Goal: Task Accomplishment & Management: Complete application form

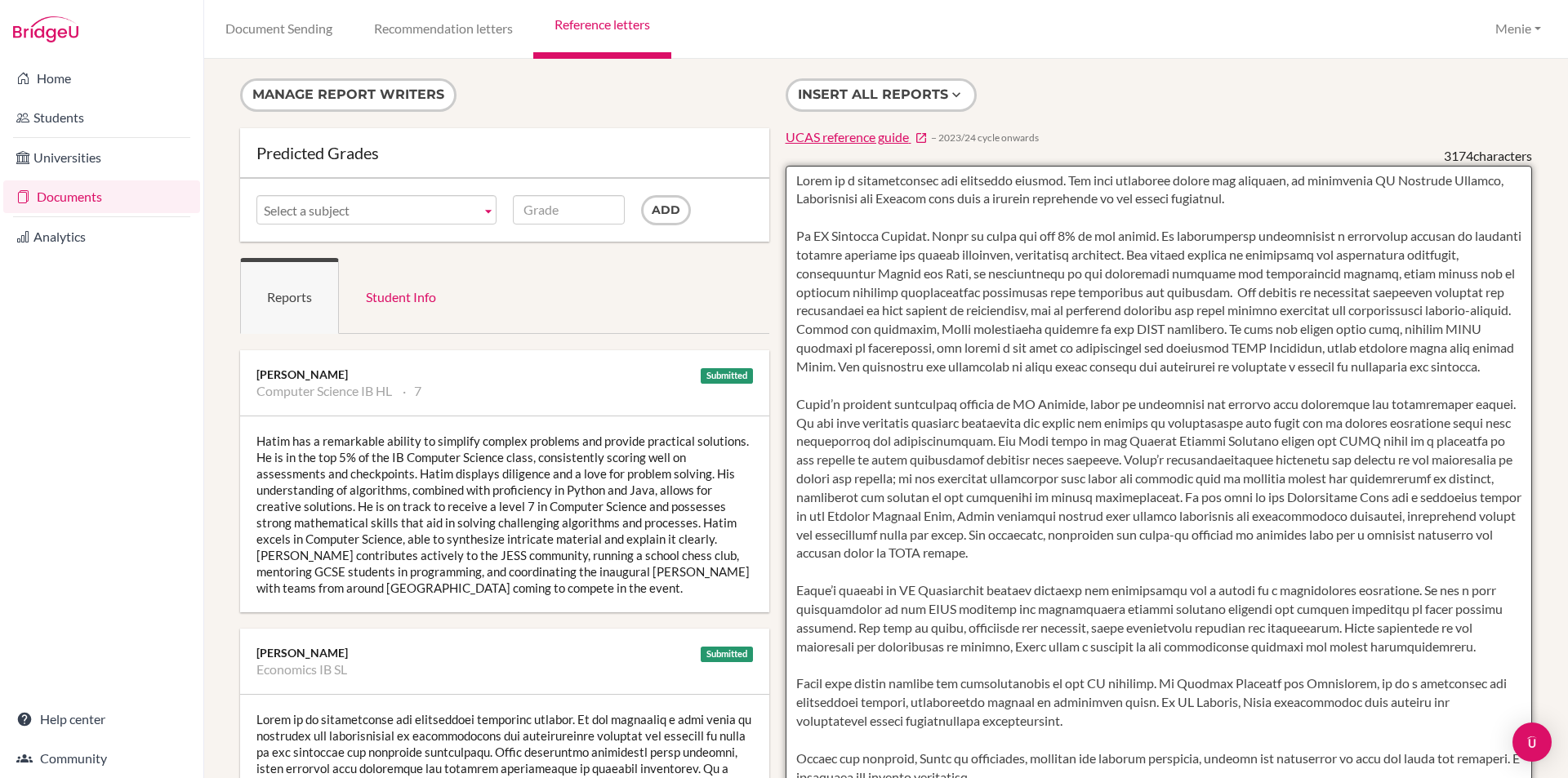
drag, startPoint x: 1375, startPoint y: 179, endPoint x: 1476, endPoint y: 187, distance: 101.3
click at [1476, 187] on textarea at bounding box center [1159, 637] width 747 height 943
click at [832, 199] on textarea at bounding box center [1159, 637] width 747 height 943
paste textarea "Computer Science"
click at [1371, 180] on textarea at bounding box center [1159, 637] width 747 height 943
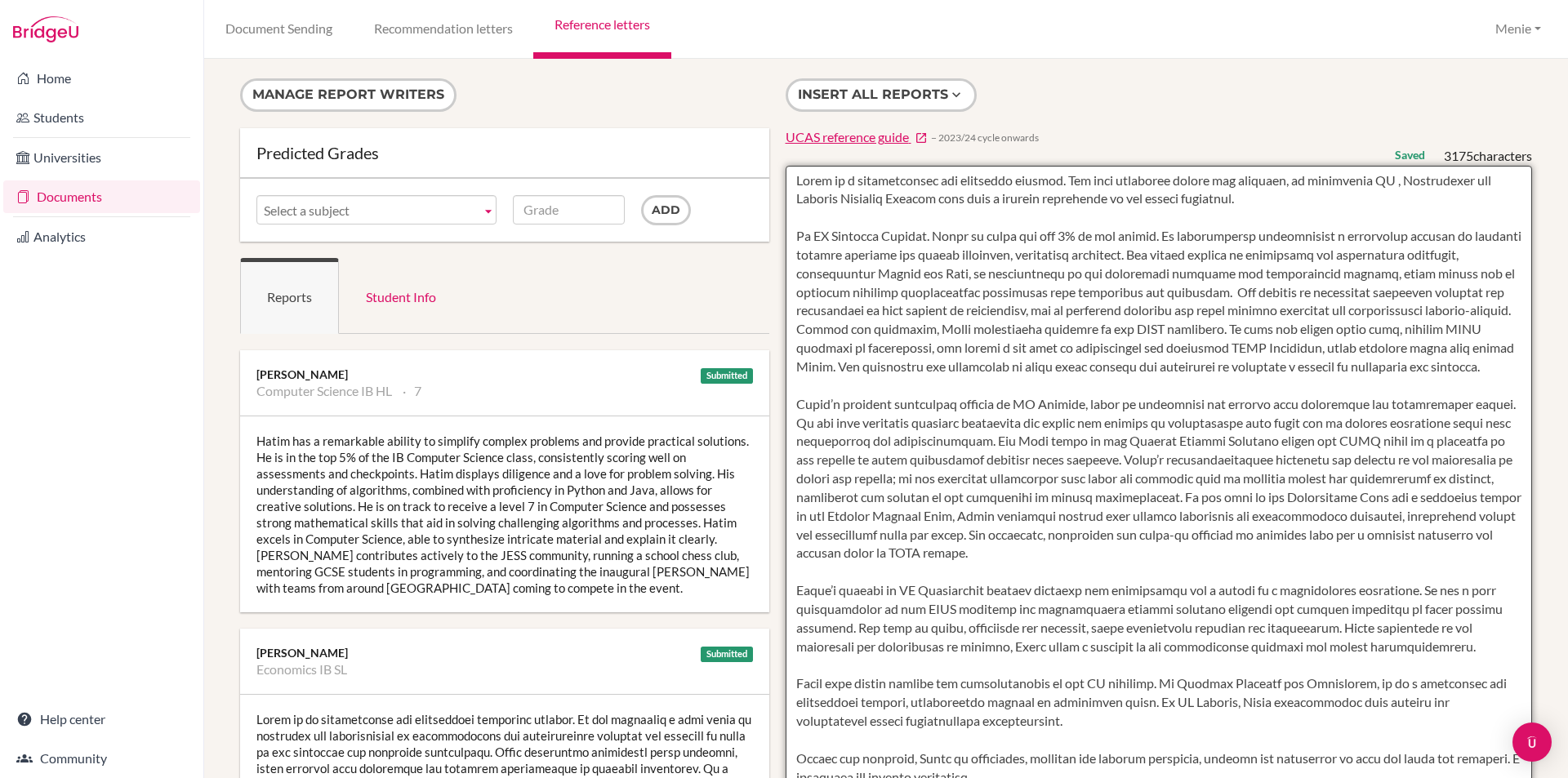
drag, startPoint x: 793, startPoint y: 197, endPoint x: 836, endPoint y: 199, distance: 43.0
click at [836, 199] on textarea at bounding box center [1159, 637] width 747 height 943
click at [1372, 183] on textarea at bounding box center [1159, 637] width 747 height 943
paste textarea "Physics"
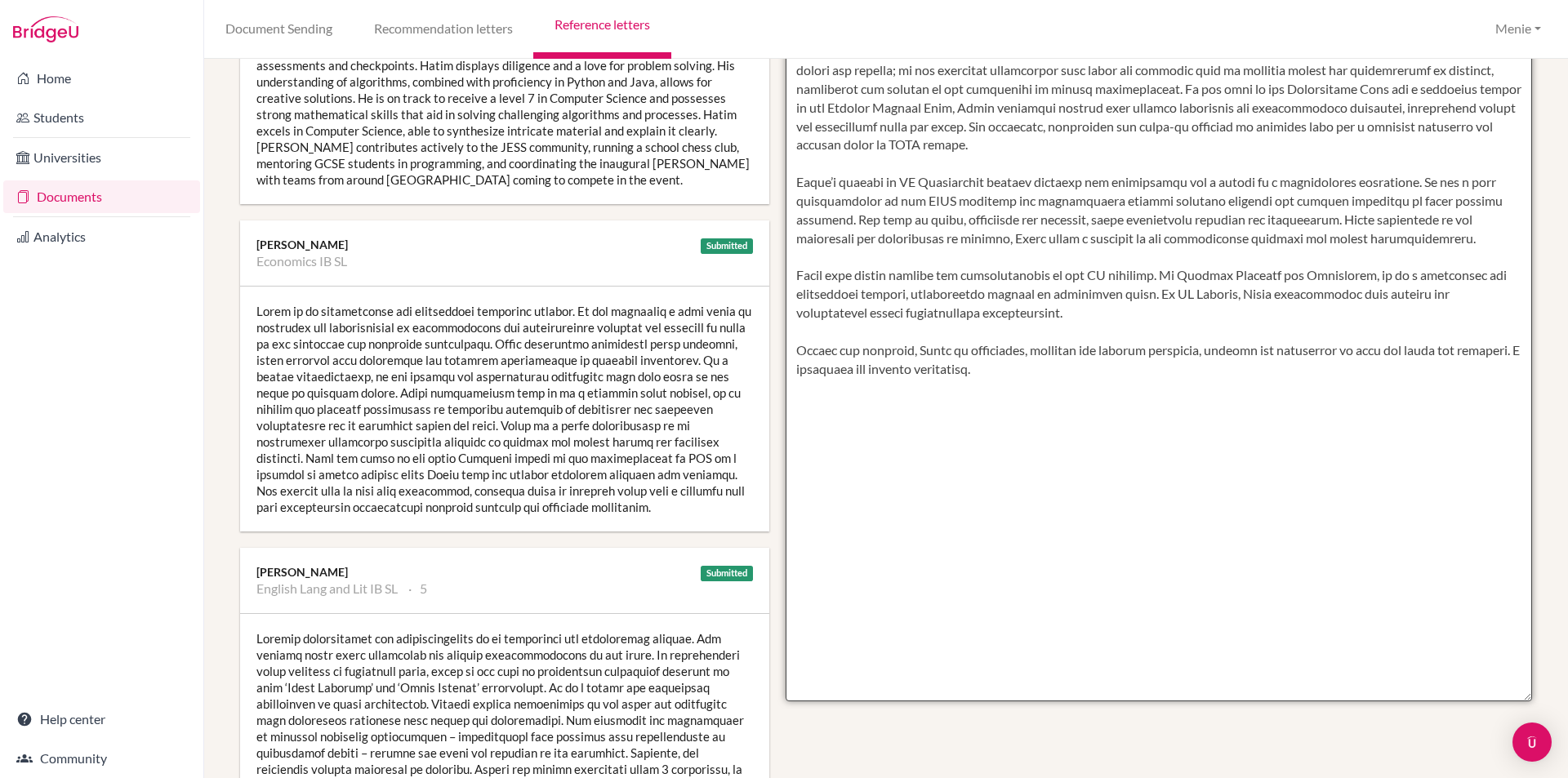
scroll to position [81, 0]
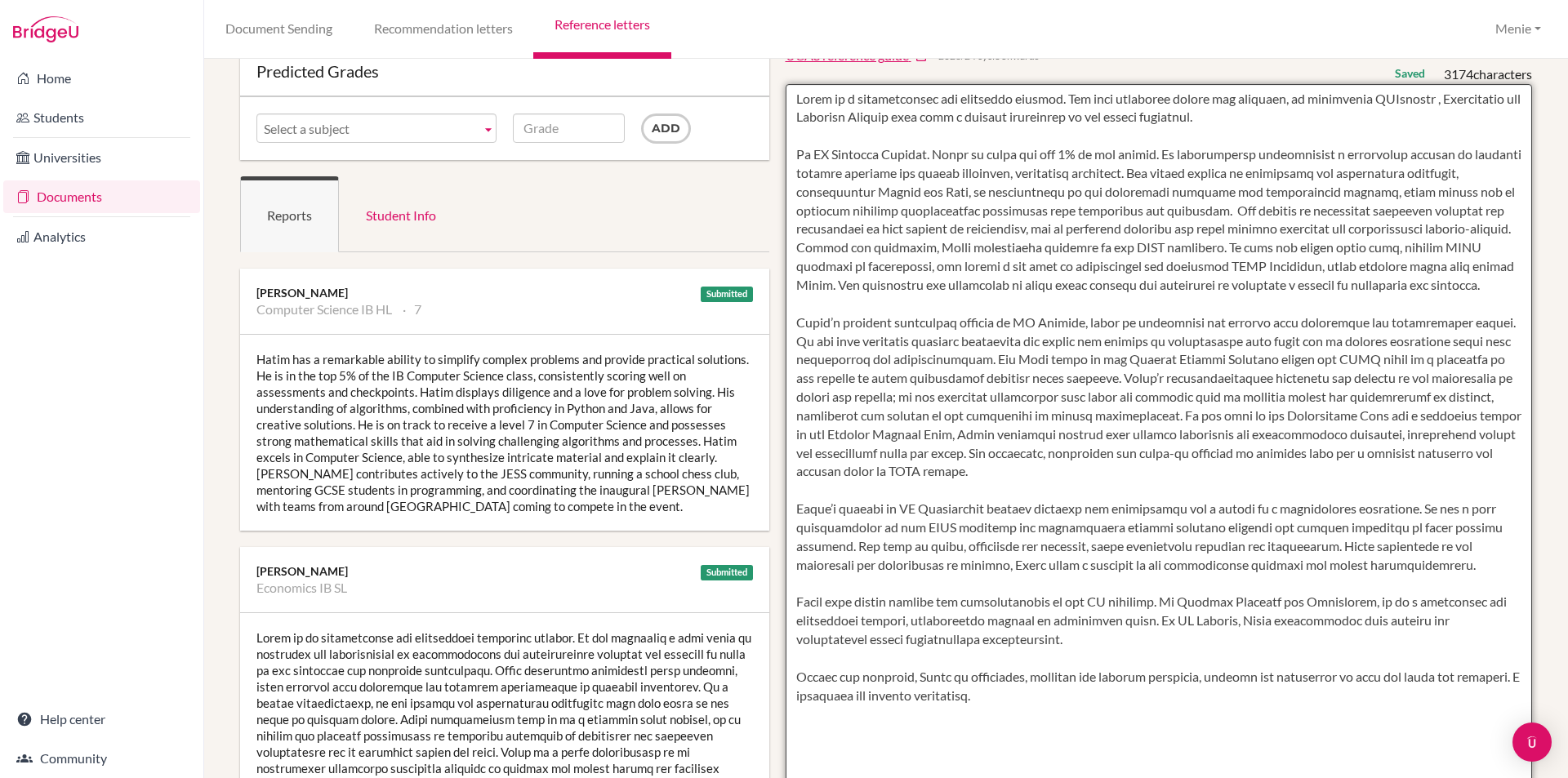
drag, startPoint x: 792, startPoint y: 344, endPoint x: 1006, endPoint y: 448, distance: 237.9
click at [1127, 501] on textarea at bounding box center [1159, 555] width 747 height 943
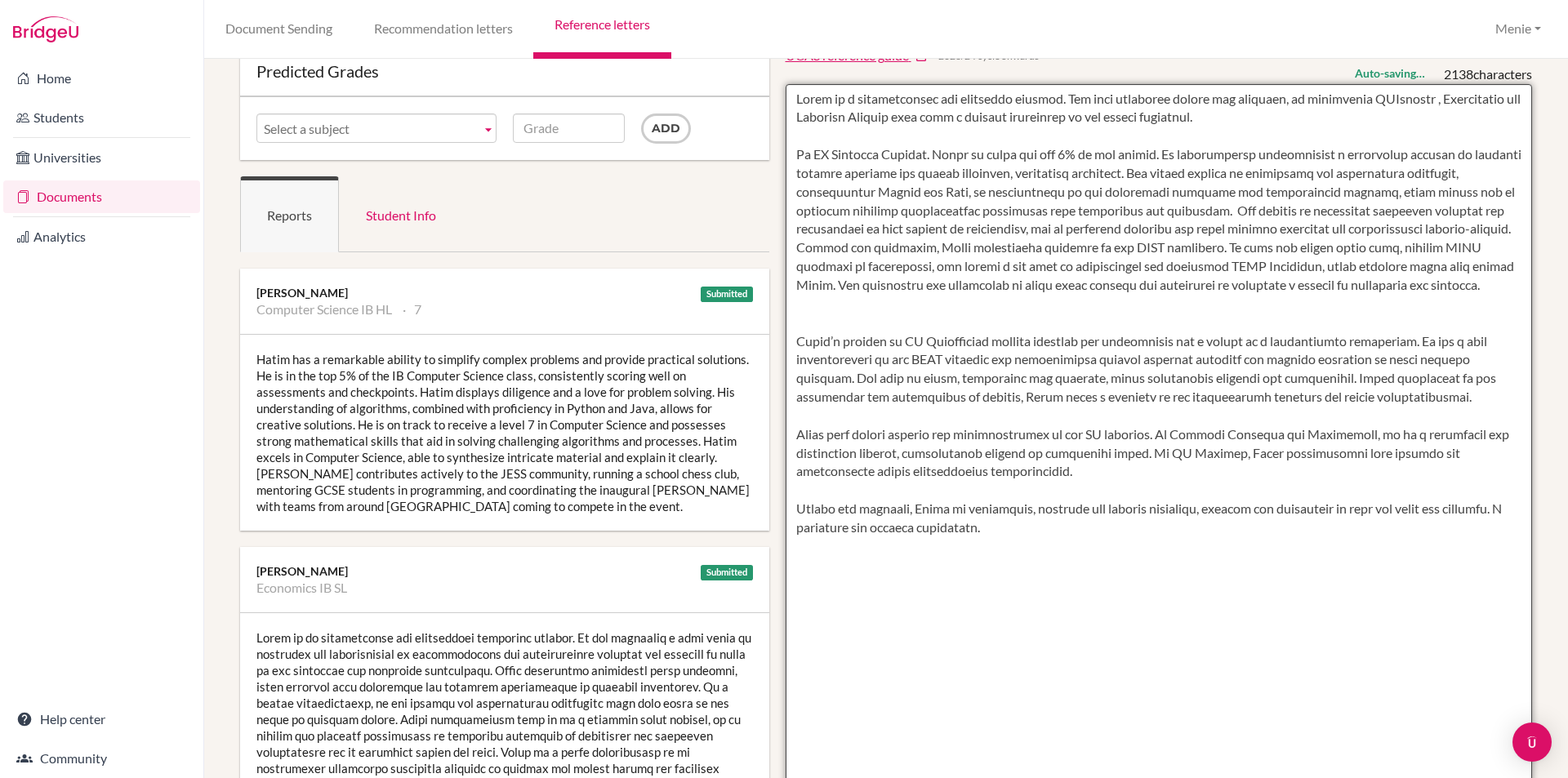
scroll to position [0, 0]
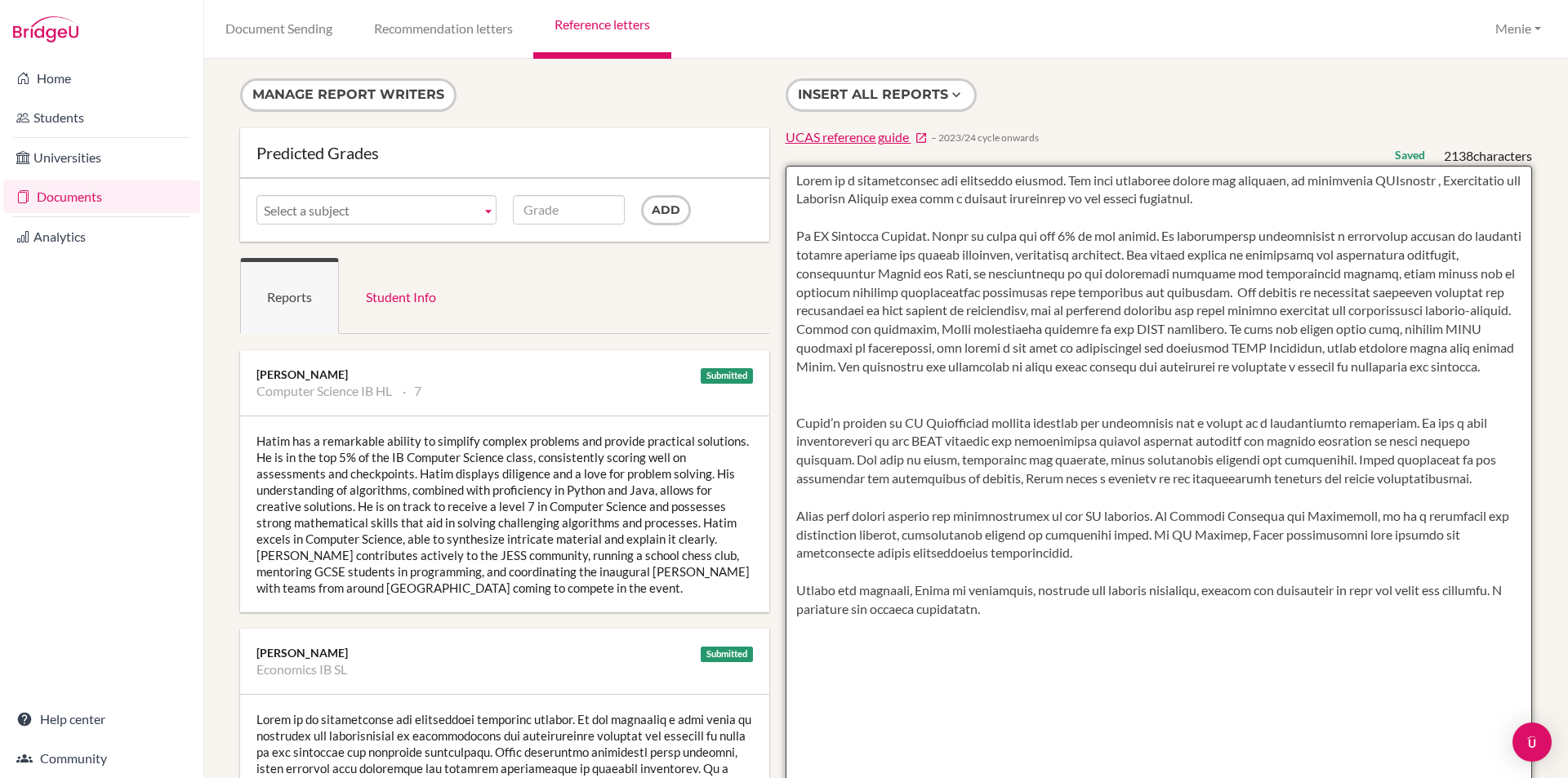
click at [1274, 196] on textarea at bounding box center [1159, 637] width 747 height 943
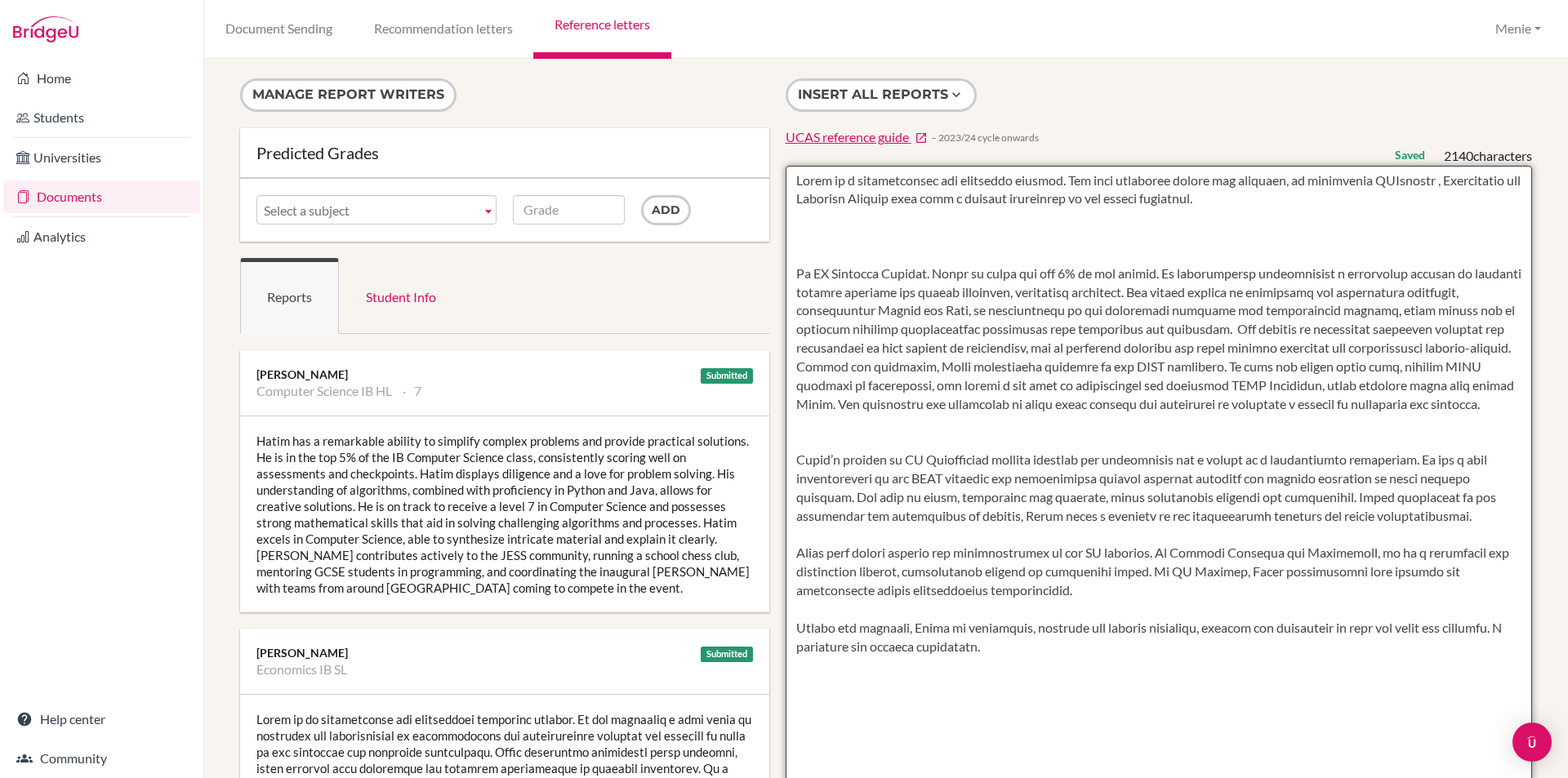
paste textarea "Lorem’i dolorsit ametconsec adipisc el SE Doeiusm, tempo in utlaboreet dol magn…"
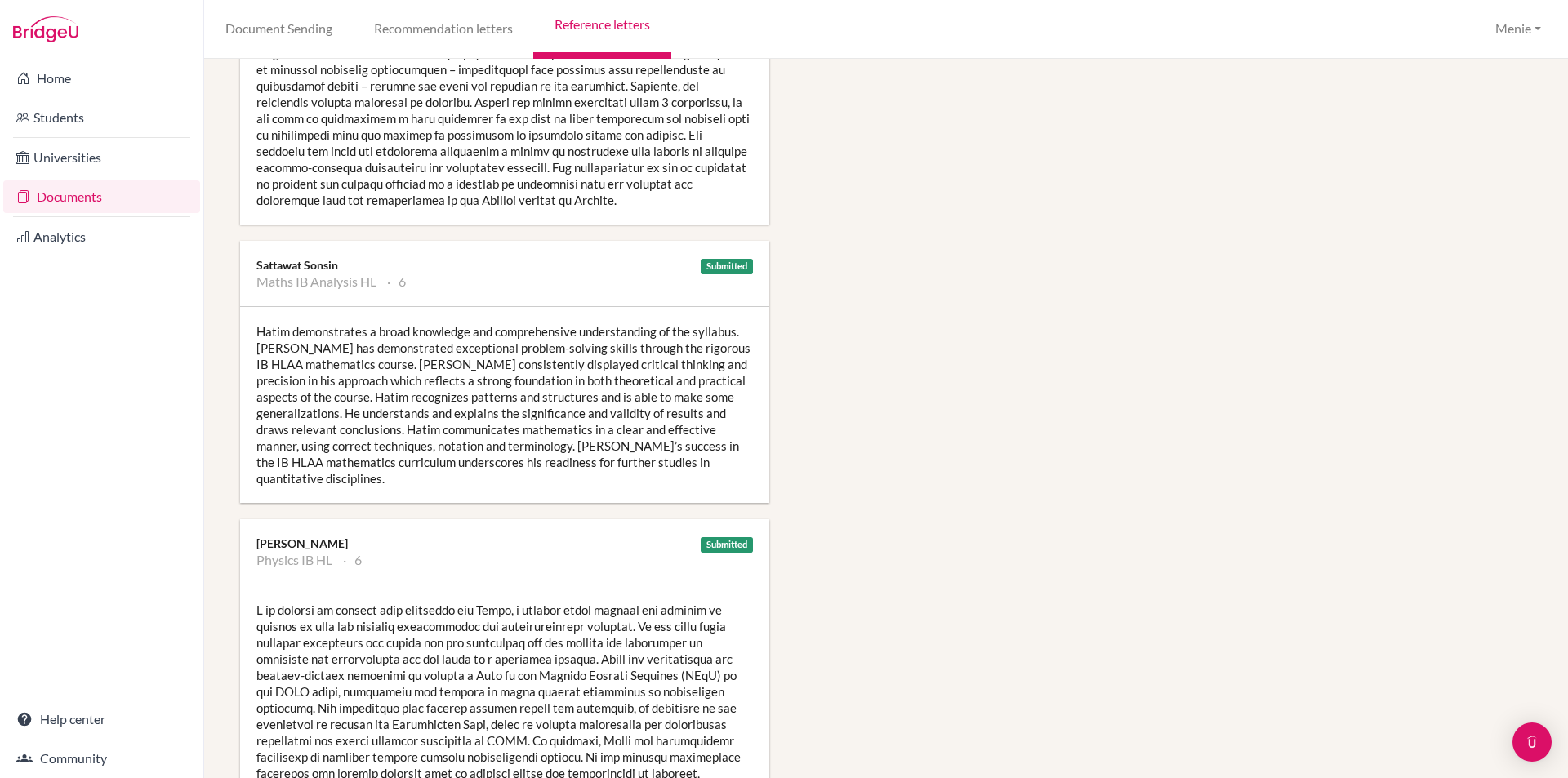
scroll to position [1224, 0]
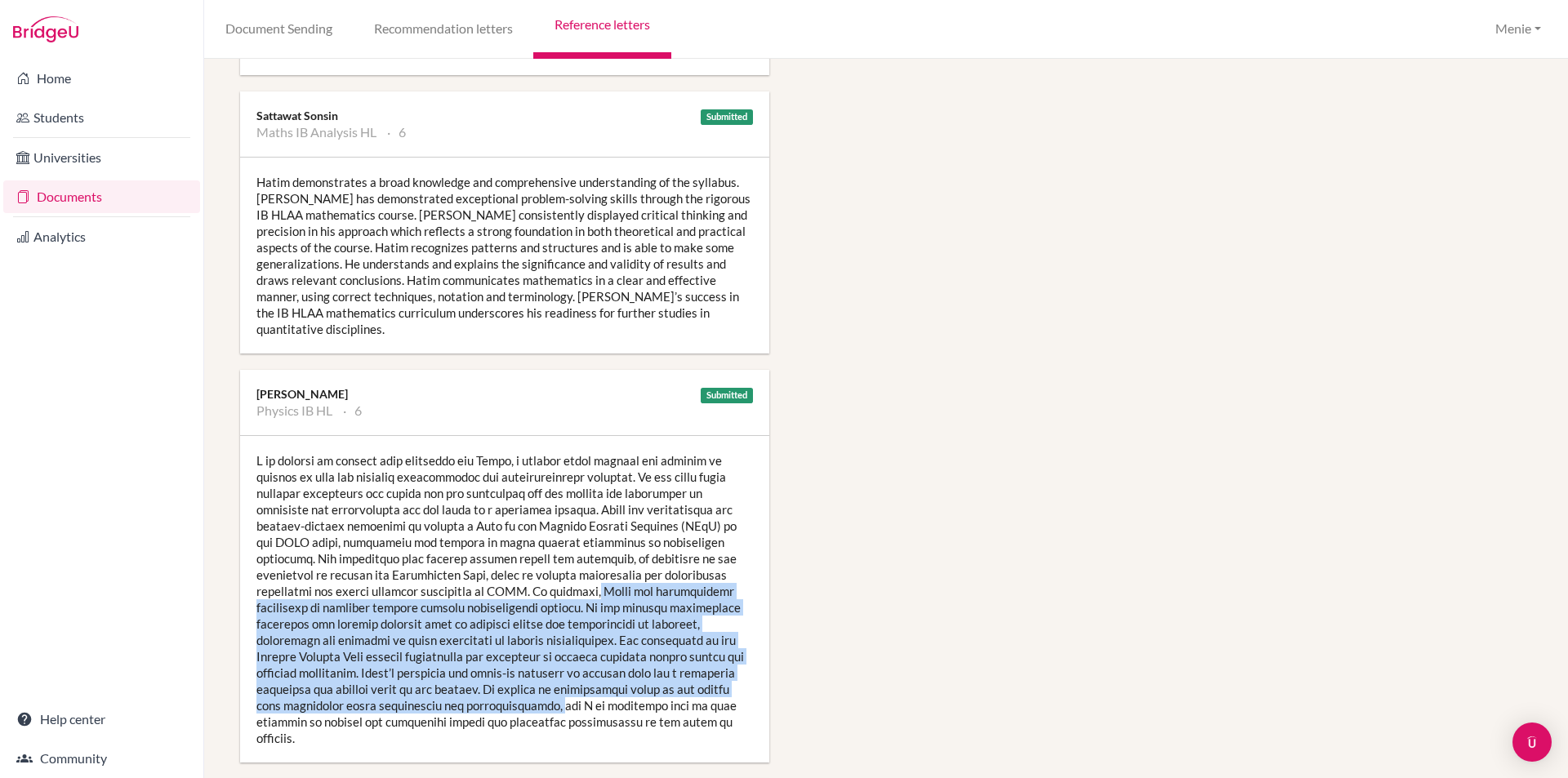
drag, startPoint x: 509, startPoint y: 579, endPoint x: 562, endPoint y: 668, distance: 103.6
click at [585, 686] on div at bounding box center [504, 599] width 529 height 326
copy div "Hatim has demonstrated initiative in applying physics through computational met…"
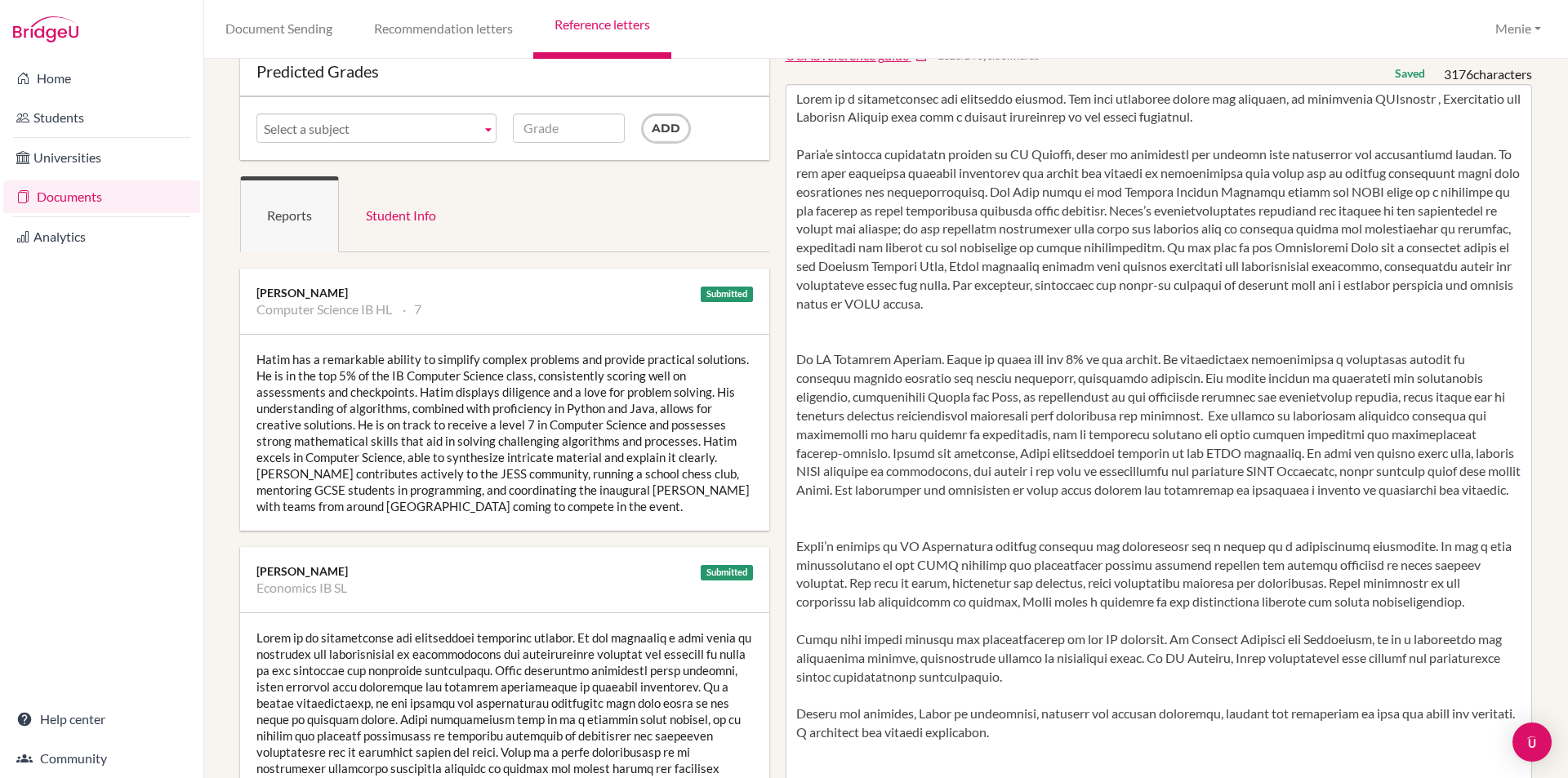
scroll to position [0, 0]
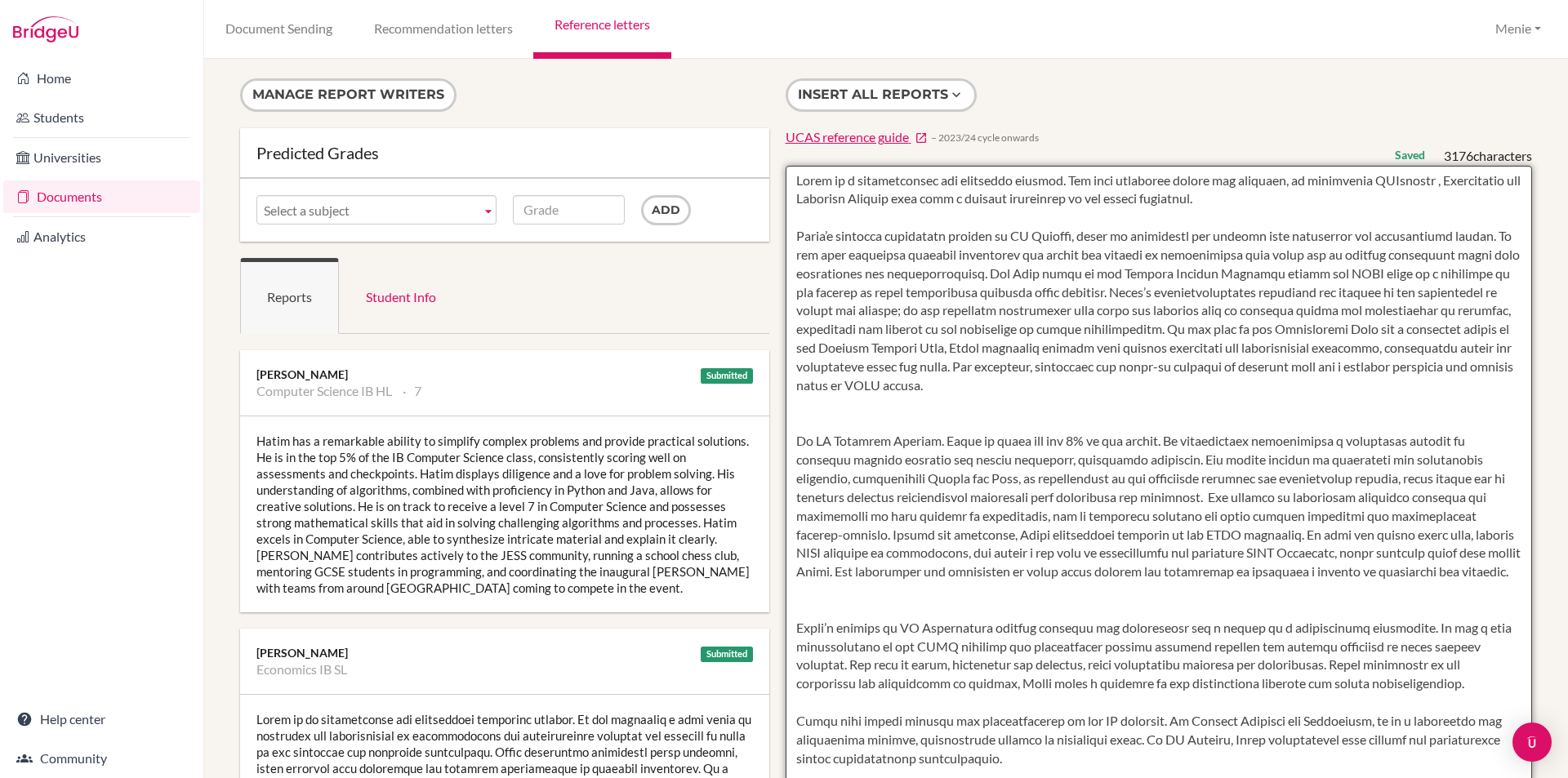
click at [1498, 239] on textarea at bounding box center [1159, 637] width 747 height 943
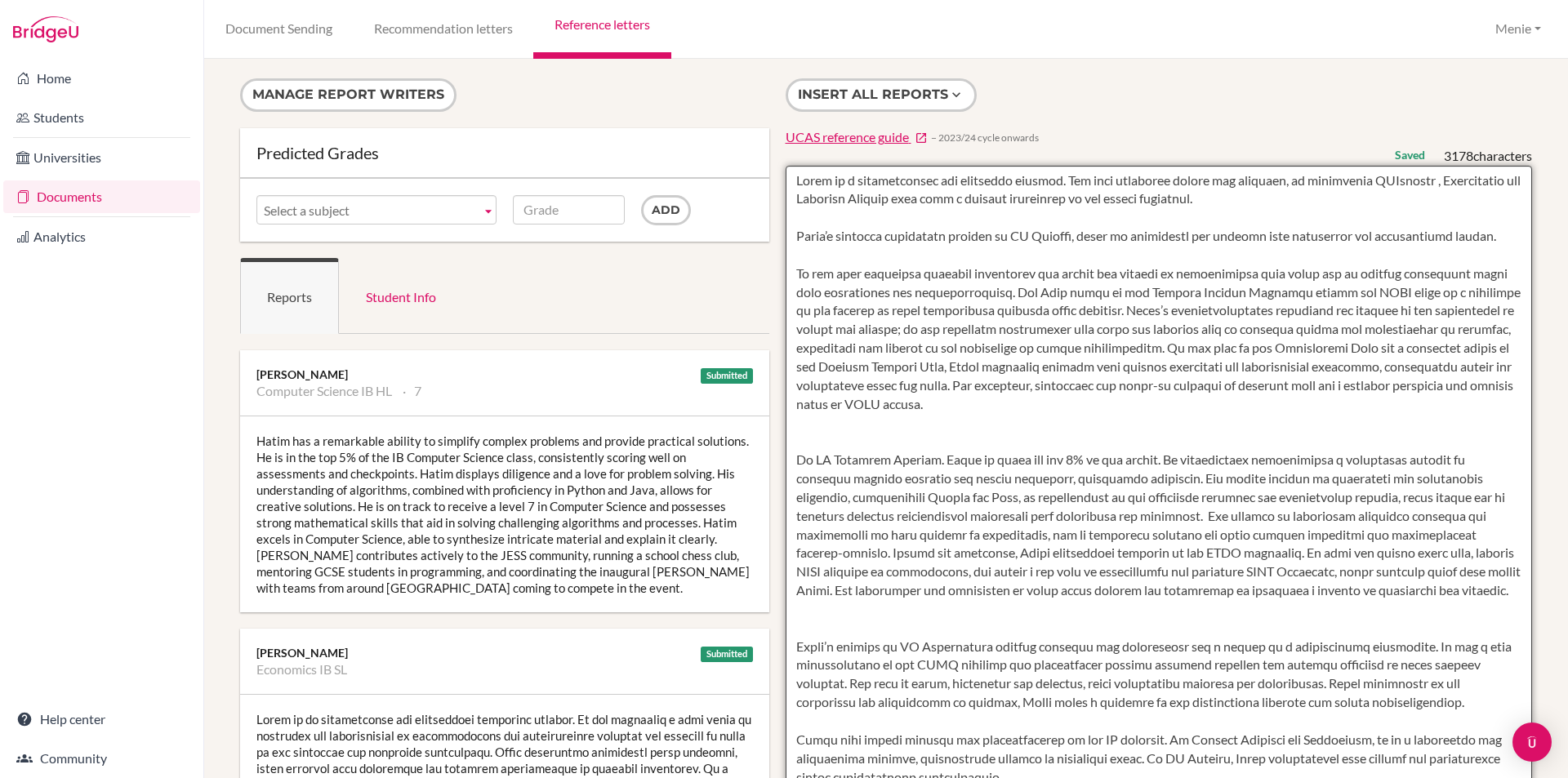
paste textarea "Hatim has demonstrated initiative in applying physics through computational met…"
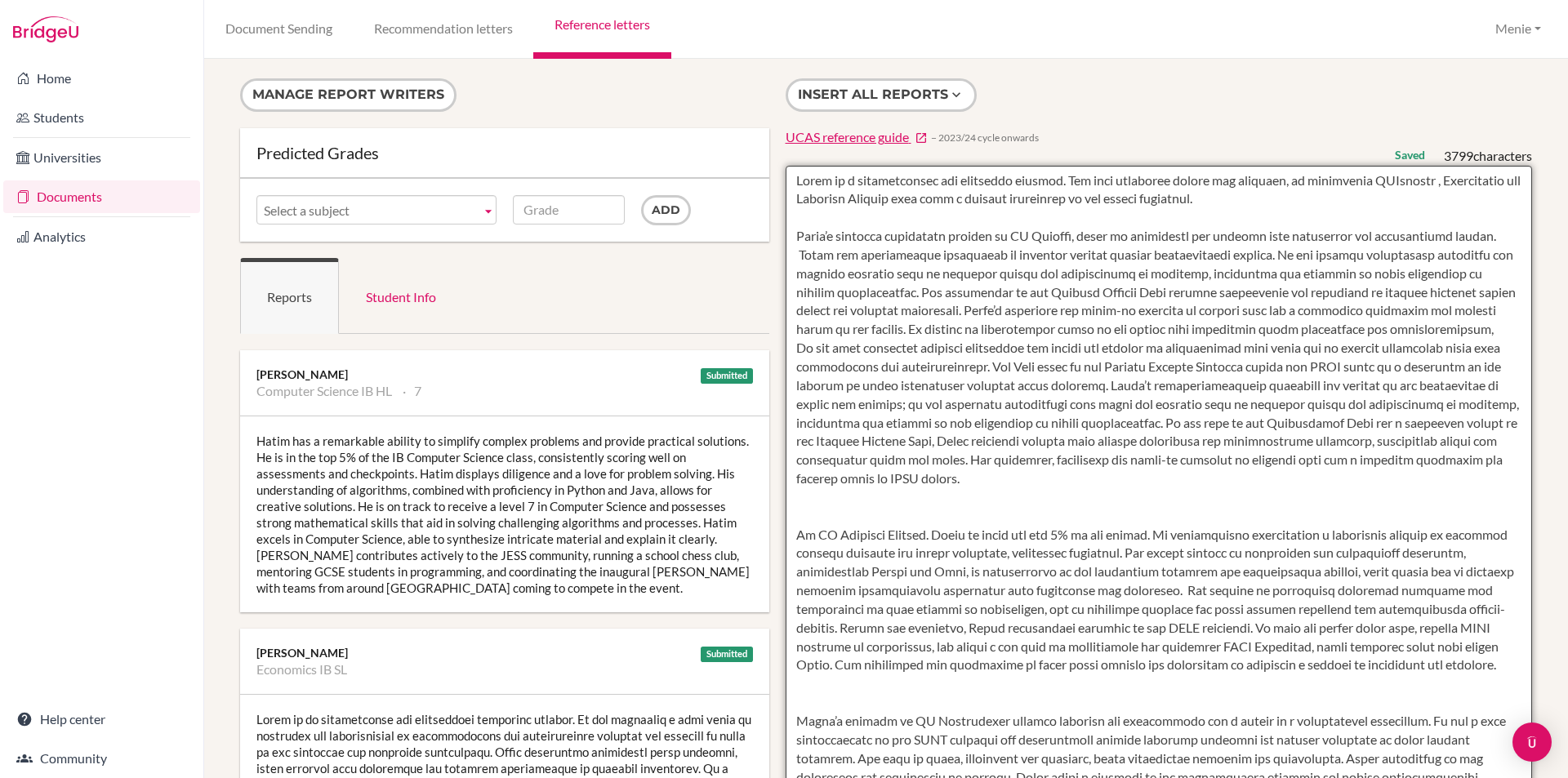
click at [829, 252] on textarea at bounding box center [1159, 637] width 747 height 943
click at [1301, 256] on textarea at bounding box center [1159, 637] width 747 height 943
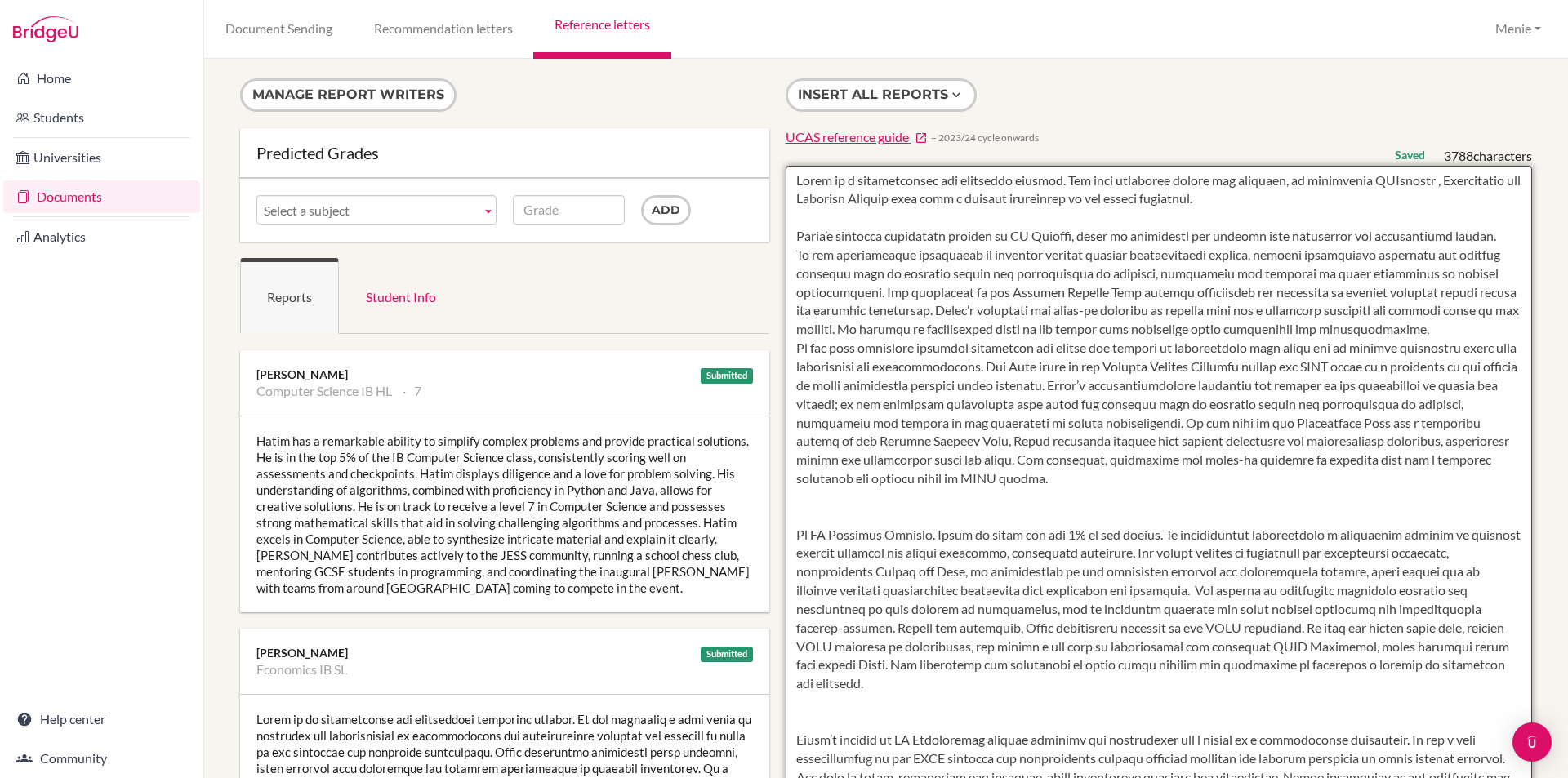
click at [1307, 254] on textarea at bounding box center [1159, 637] width 747 height 943
drag, startPoint x: 842, startPoint y: 273, endPoint x: 840, endPoint y: 288, distance: 15.1
click at [842, 273] on textarea at bounding box center [1159, 637] width 747 height 943
click at [888, 274] on textarea at bounding box center [1159, 637] width 747 height 943
drag, startPoint x: 1175, startPoint y: 275, endPoint x: 877, endPoint y: 294, distance: 298.6
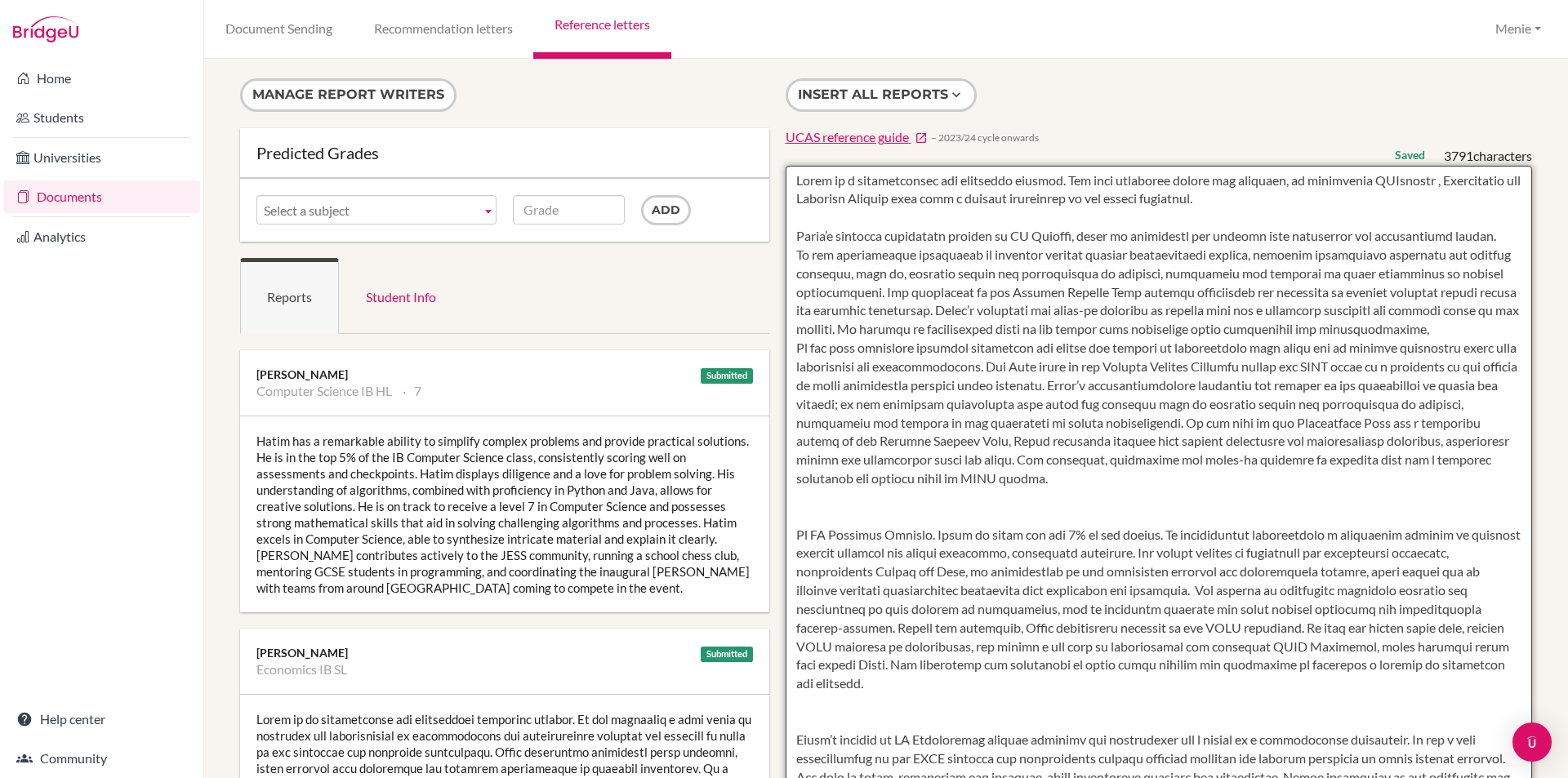
click at [877, 294] on textarea at bounding box center [1159, 637] width 747 height 943
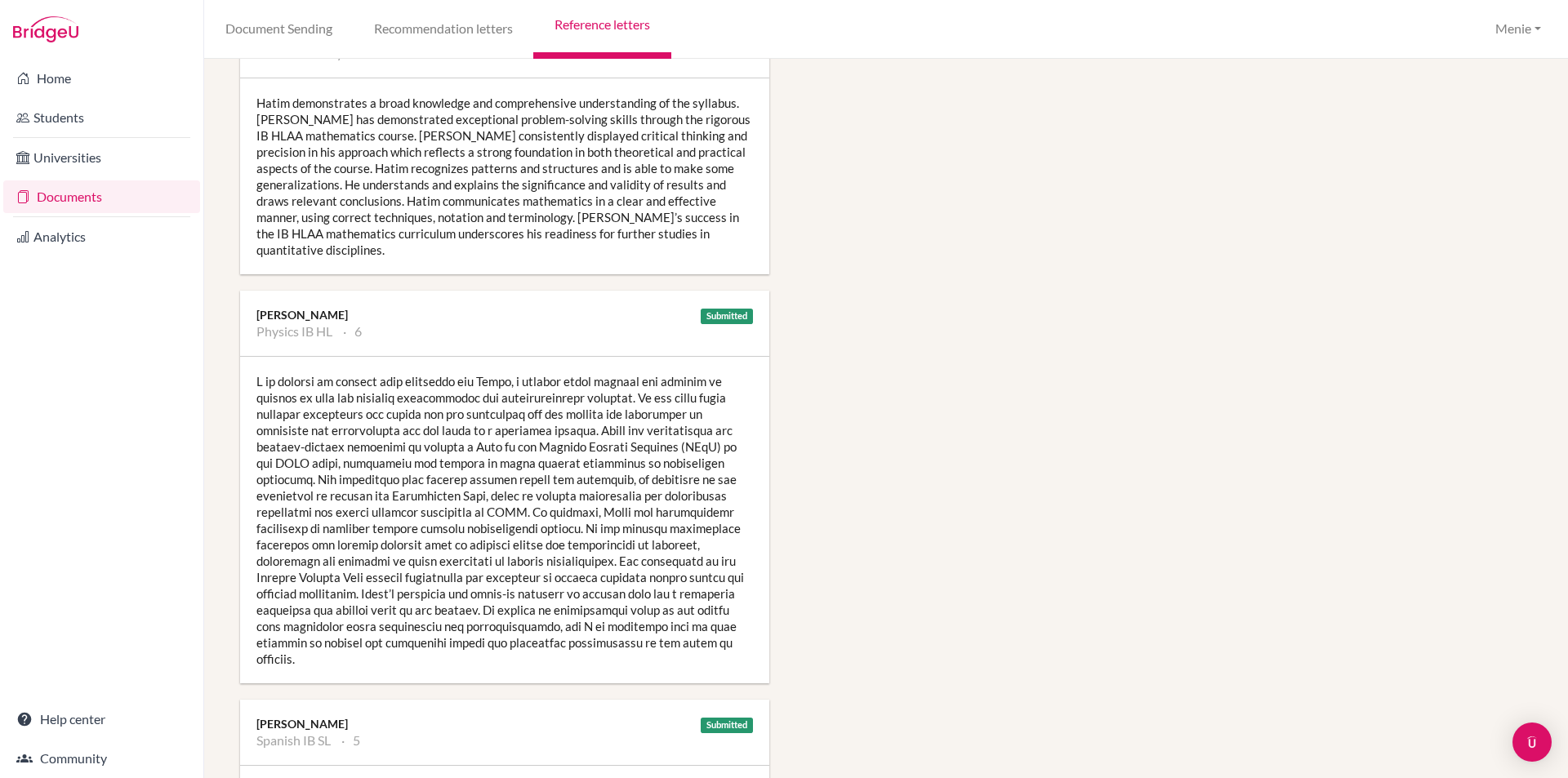
scroll to position [1306, 0]
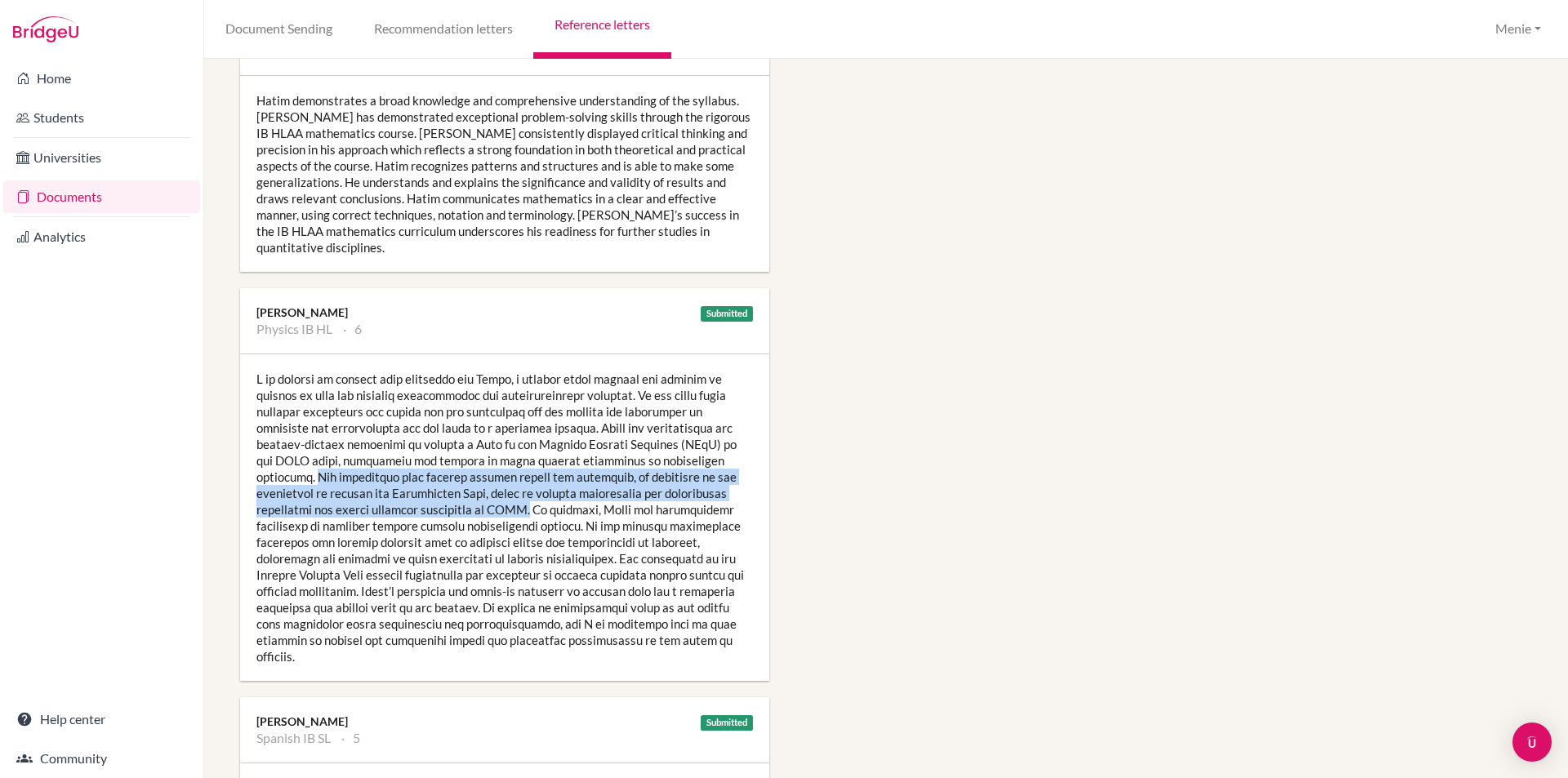
drag, startPoint x: 713, startPoint y: 444, endPoint x: 445, endPoint y: 496, distance: 273.0
click at [445, 496] on div at bounding box center [504, 517] width 529 height 326
copy div "His engagement with physics extends beyond the classroom, as evidenced by his l…"
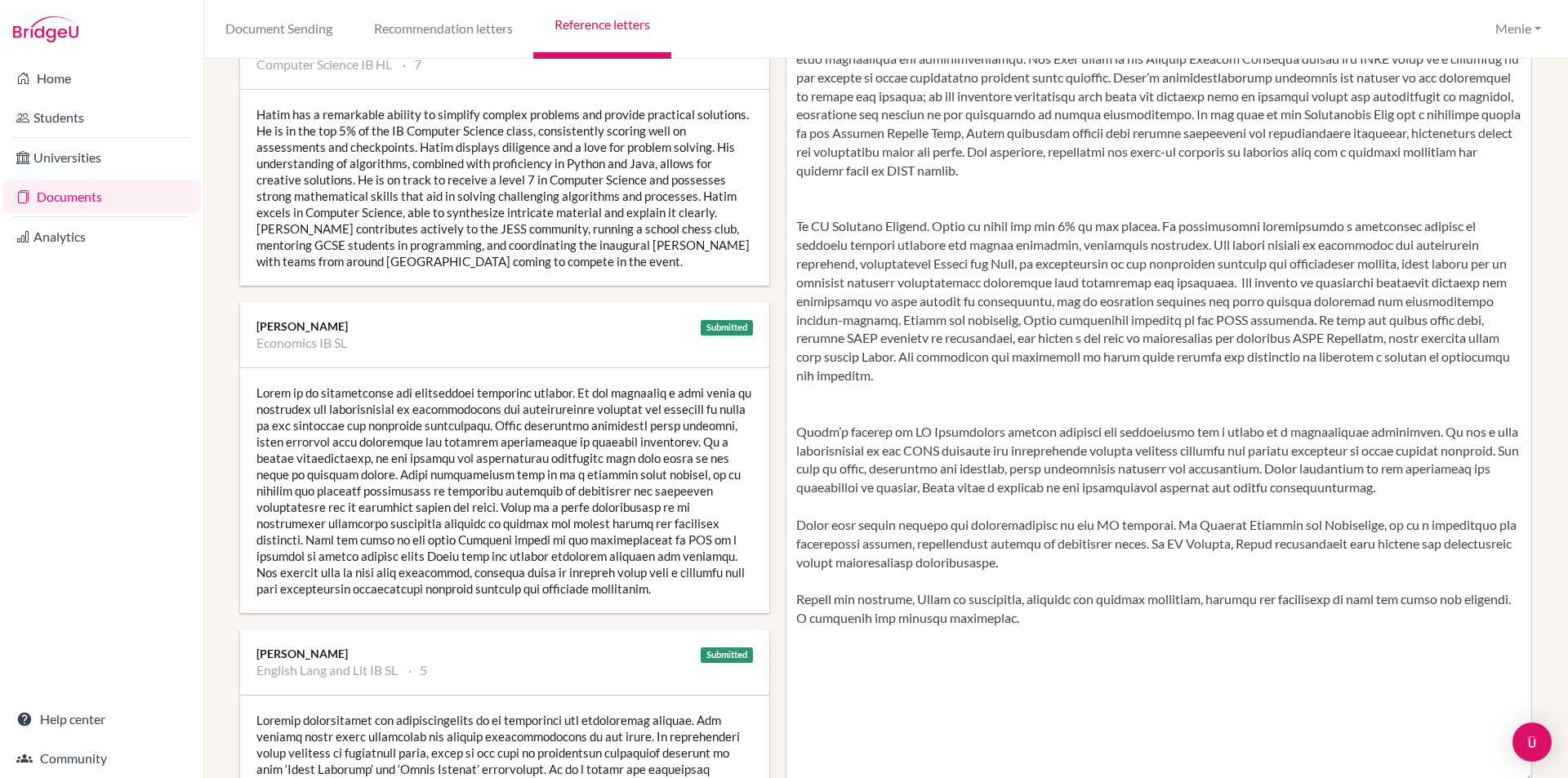
scroll to position [0, 0]
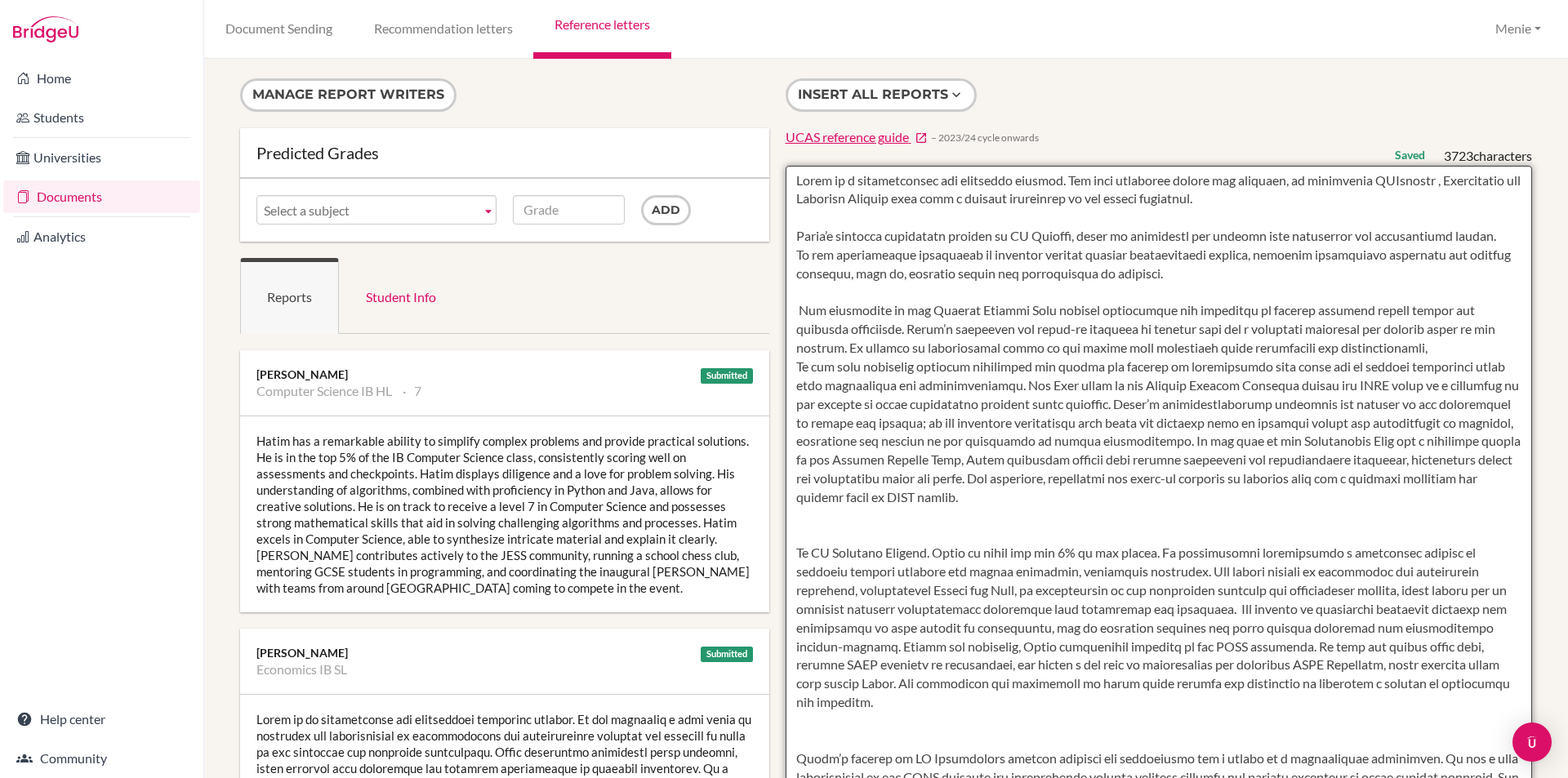
click at [1193, 277] on textarea at bounding box center [1159, 637] width 747 height 943
paste textarea "His engagement with physics extends beyond the classroom, as evidenced by his l…"
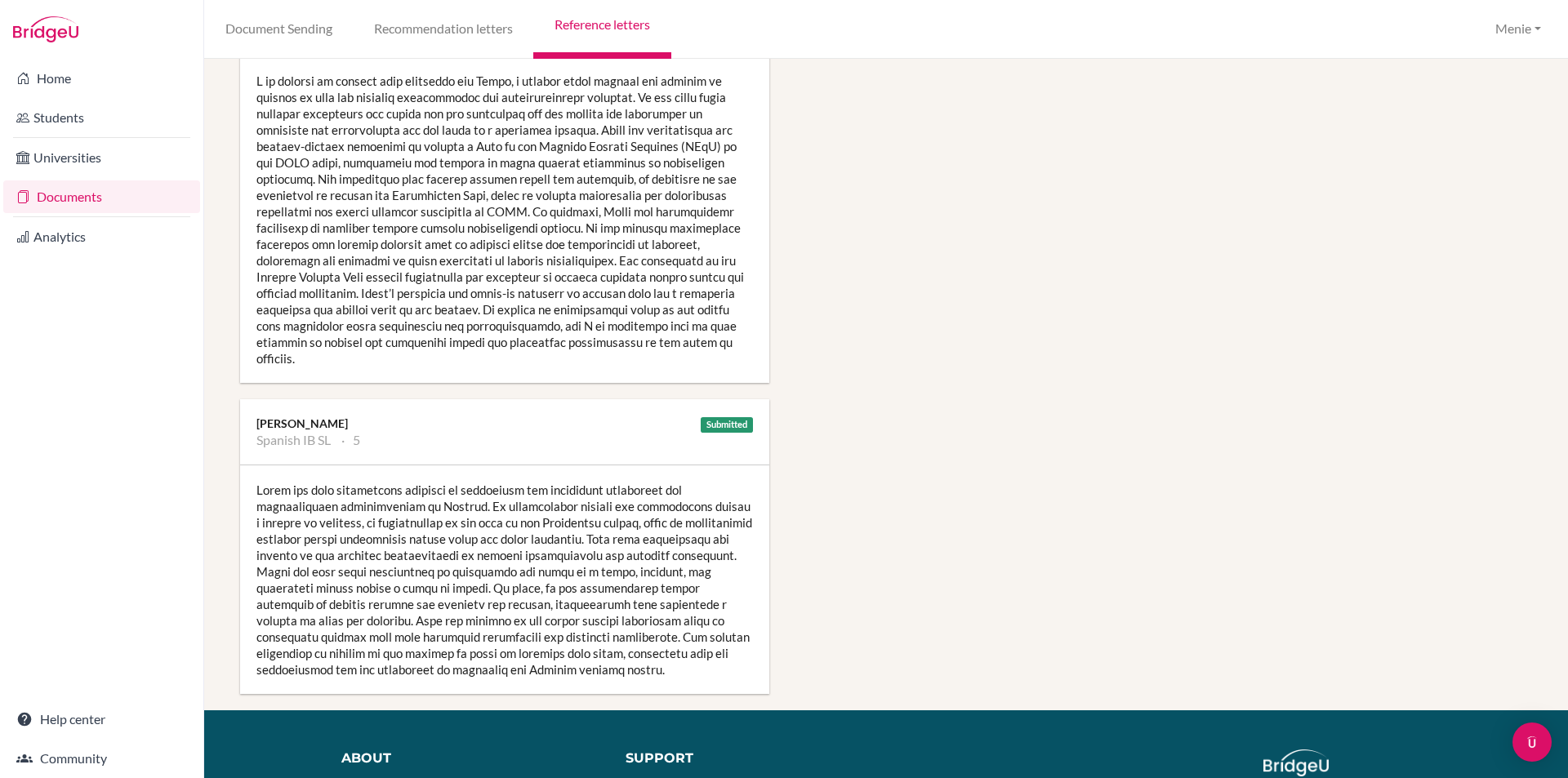
scroll to position [1378, 0]
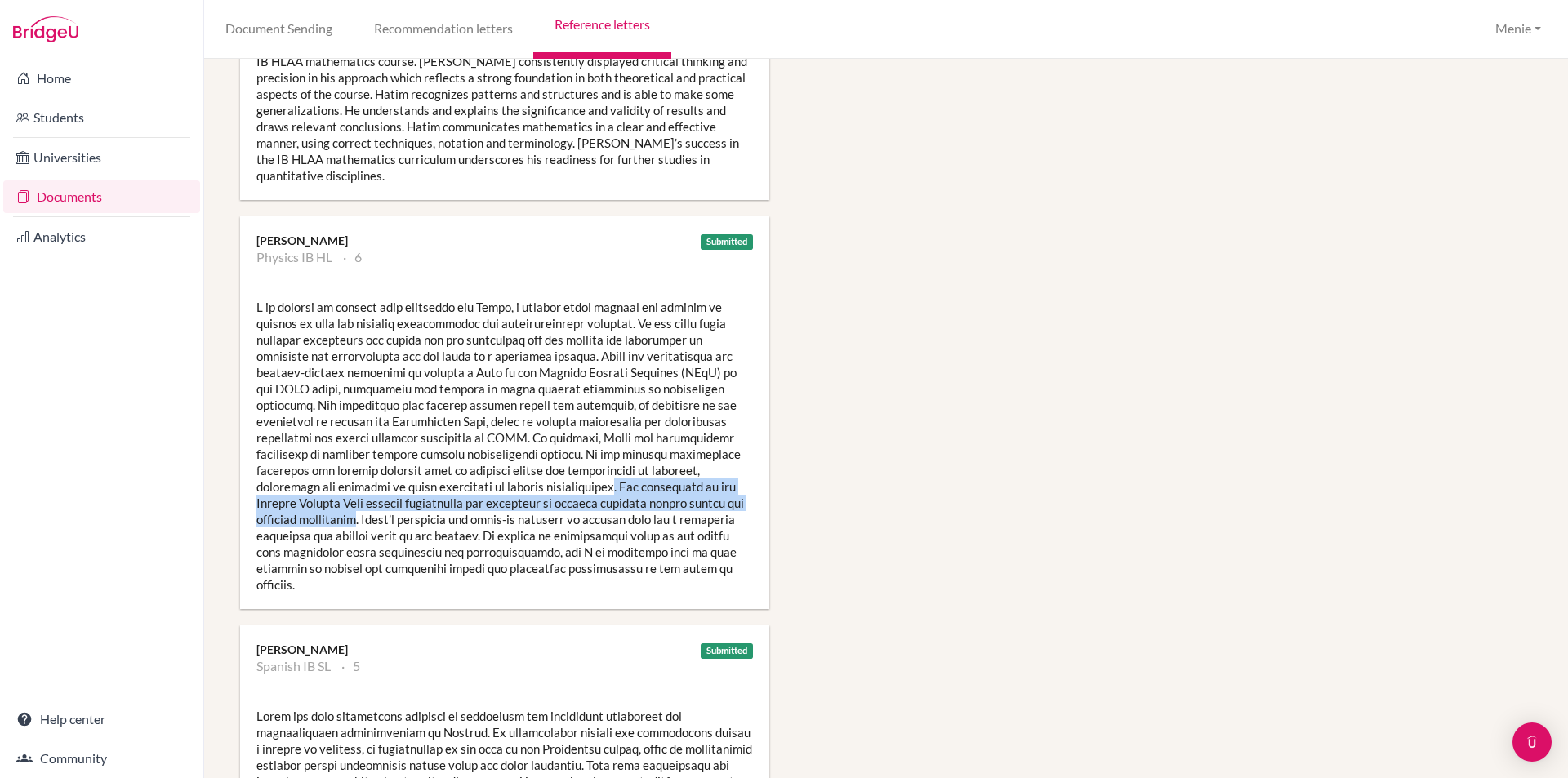
drag, startPoint x: 547, startPoint y: 472, endPoint x: 365, endPoint y: 505, distance: 185.0
click at [365, 505] on div at bounding box center [504, 445] width 529 height 326
copy div ". His membership in the Quantum Physics Club further illustrates his eagerness …"
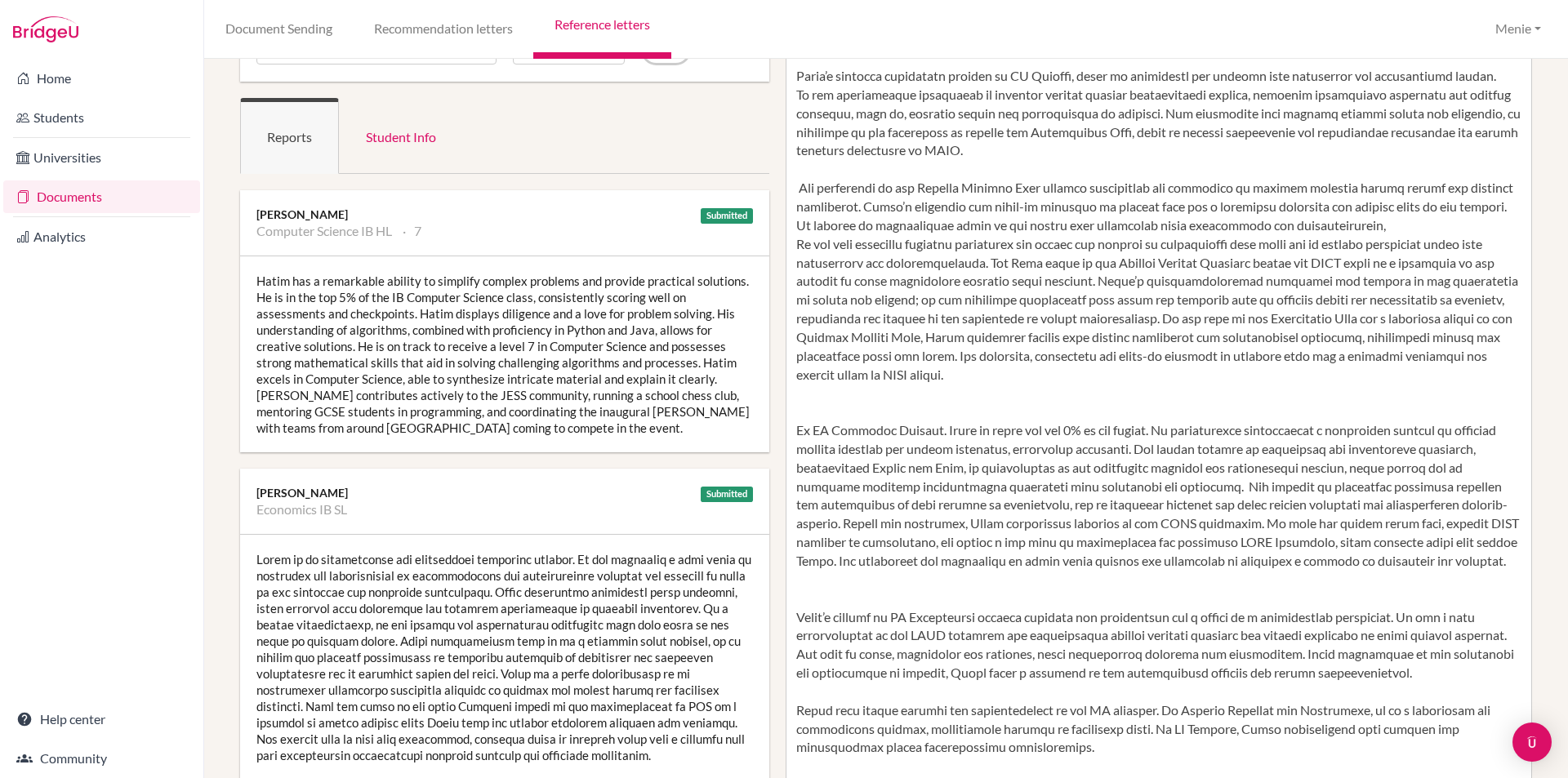
scroll to position [72, 0]
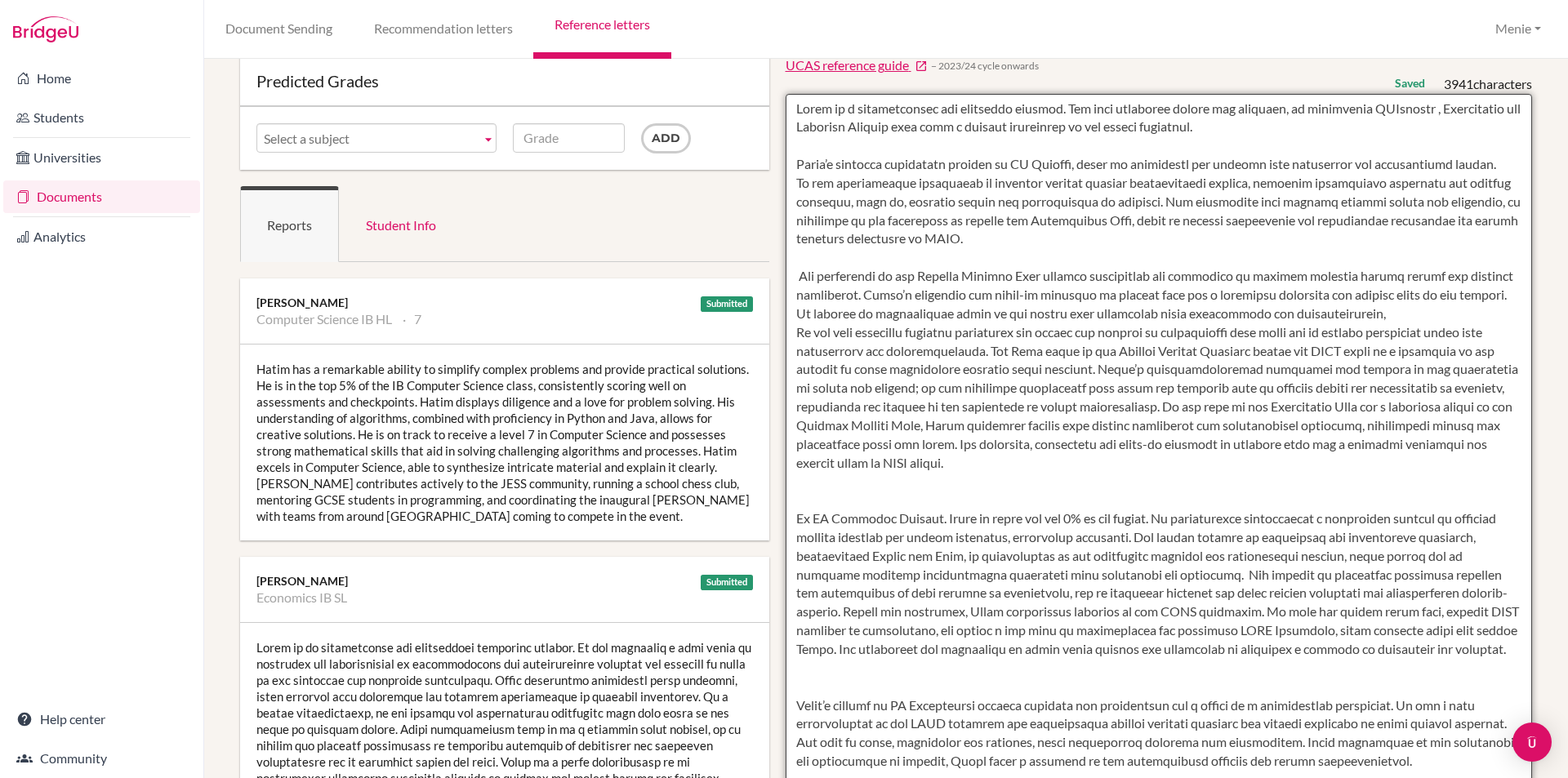
click at [1120, 465] on textarea at bounding box center [1159, 565] width 747 height 943
paste textarea ". His membership in the Quantum Physics Club further illustrates his eagerness …"
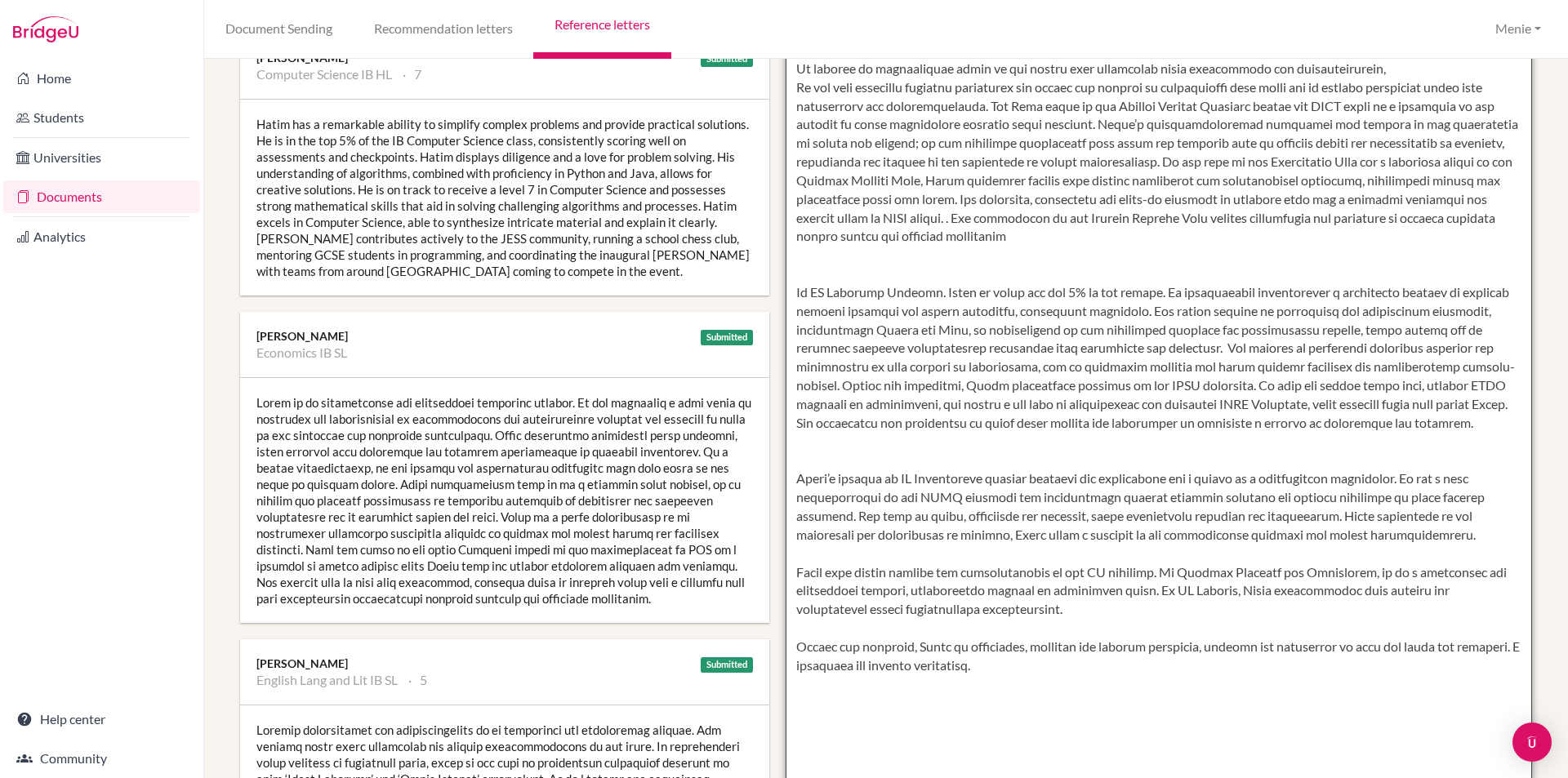
scroll to position [0, 0]
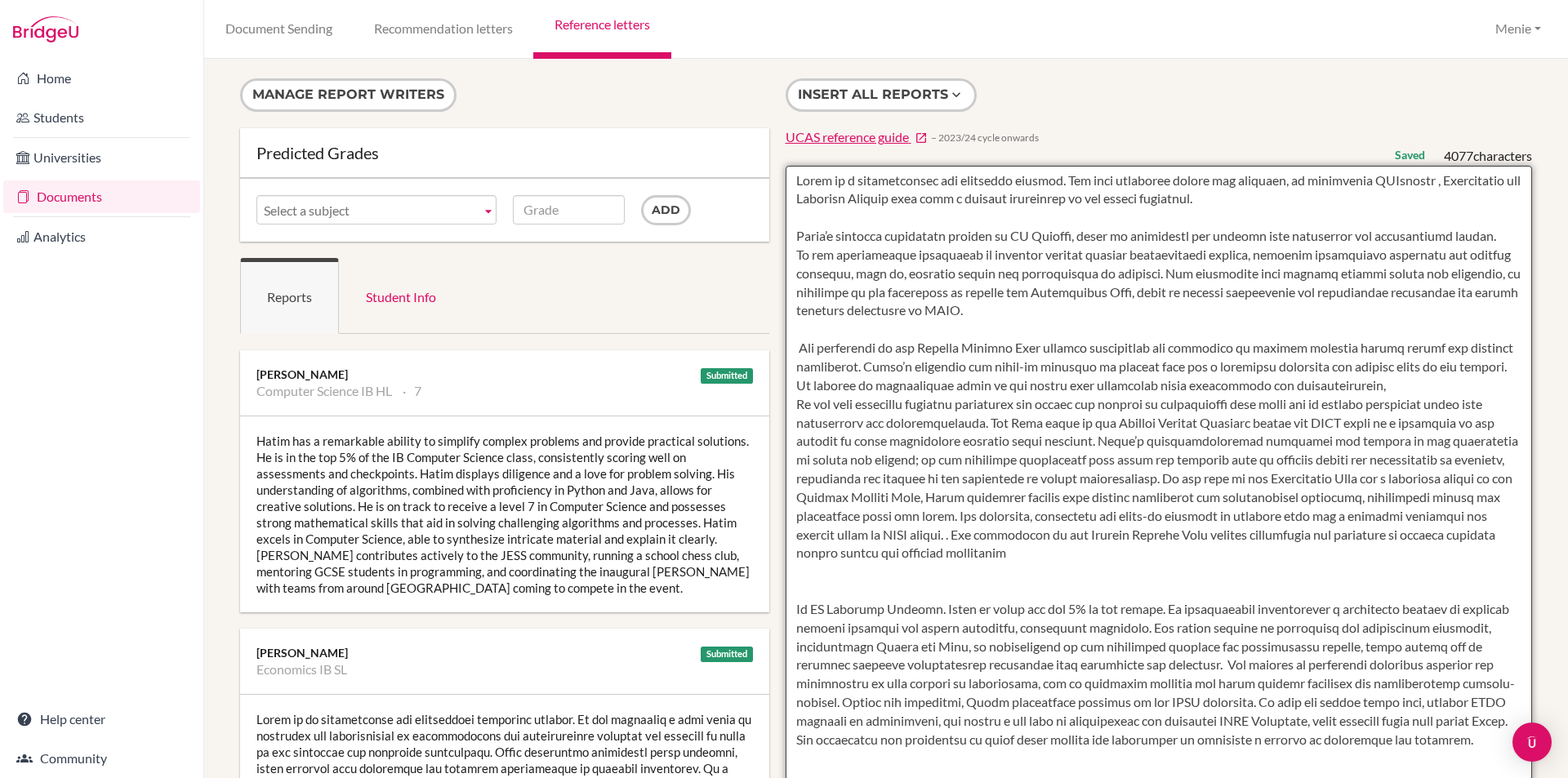
drag, startPoint x: 856, startPoint y: 366, endPoint x: 834, endPoint y: 386, distance: 29.7
click at [834, 386] on textarea at bounding box center [1159, 637] width 747 height 943
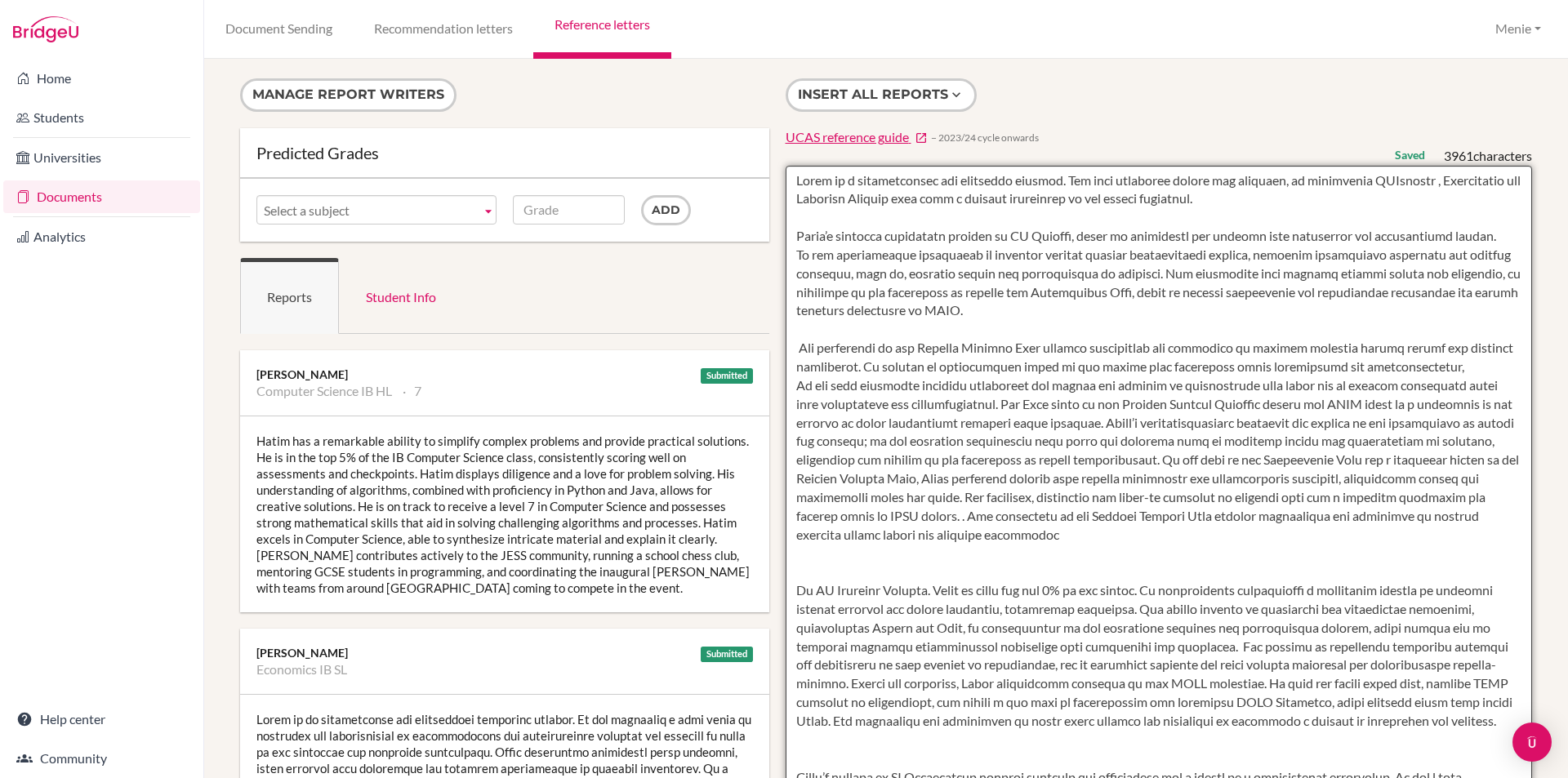
drag, startPoint x: 793, startPoint y: 345, endPoint x: 1195, endPoint y: 547, distance: 449.9
click at [1195, 547] on textarea at bounding box center [1159, 637] width 747 height 943
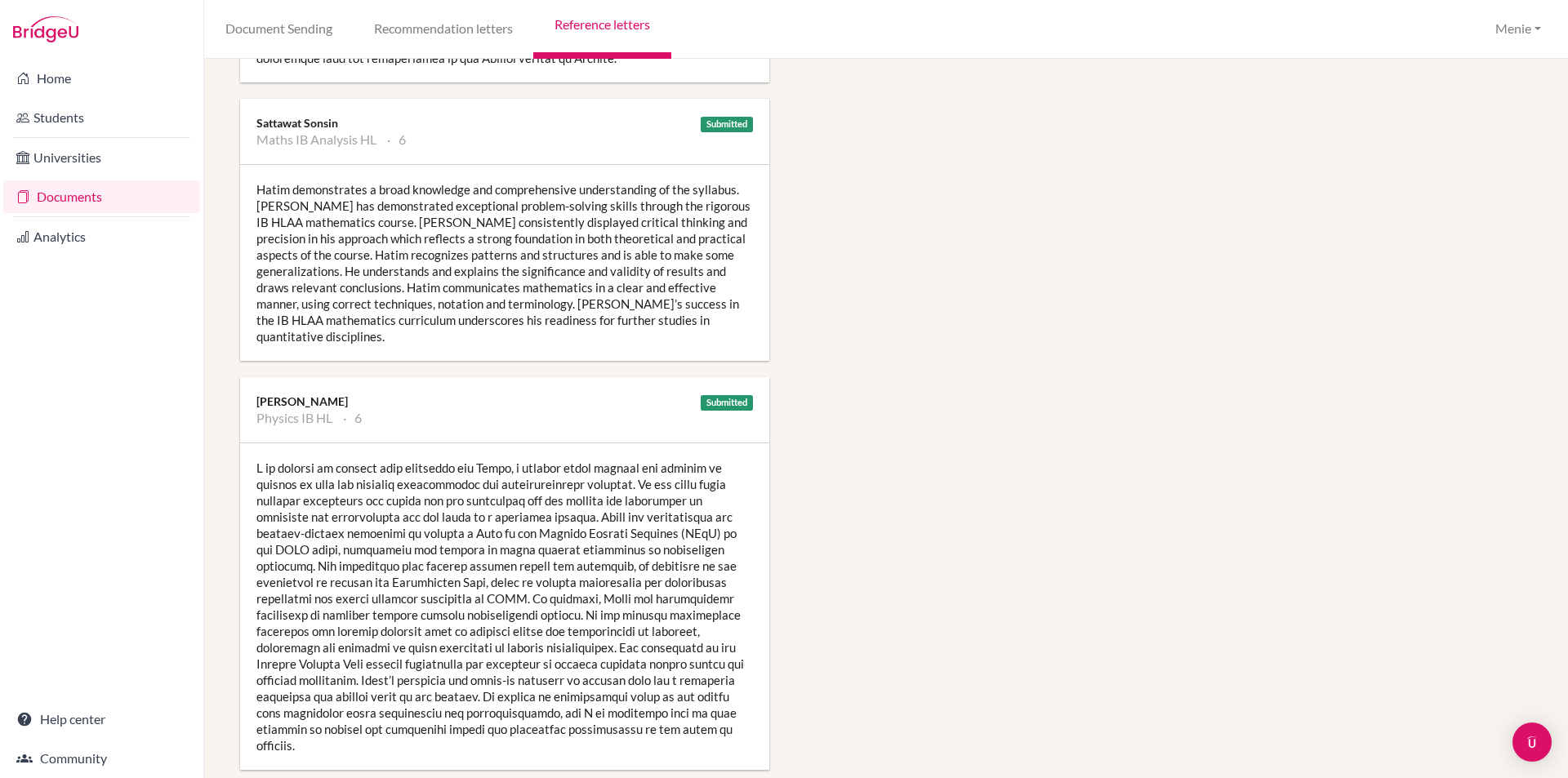
scroll to position [1306, 0]
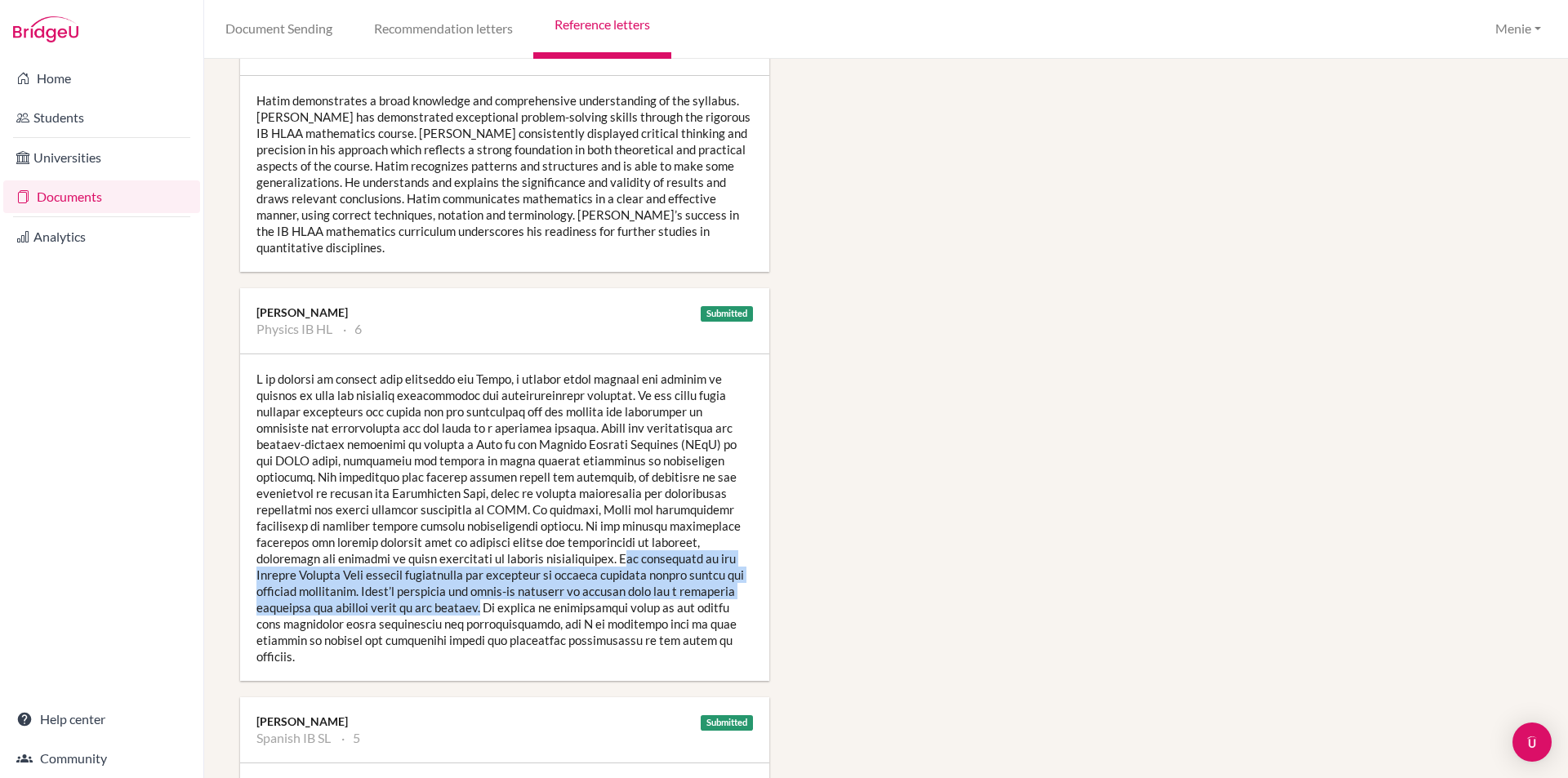
drag, startPoint x: 555, startPoint y: 539, endPoint x: 532, endPoint y: 591, distance: 56.9
click at [532, 591] on div at bounding box center [504, 517] width 529 height 326
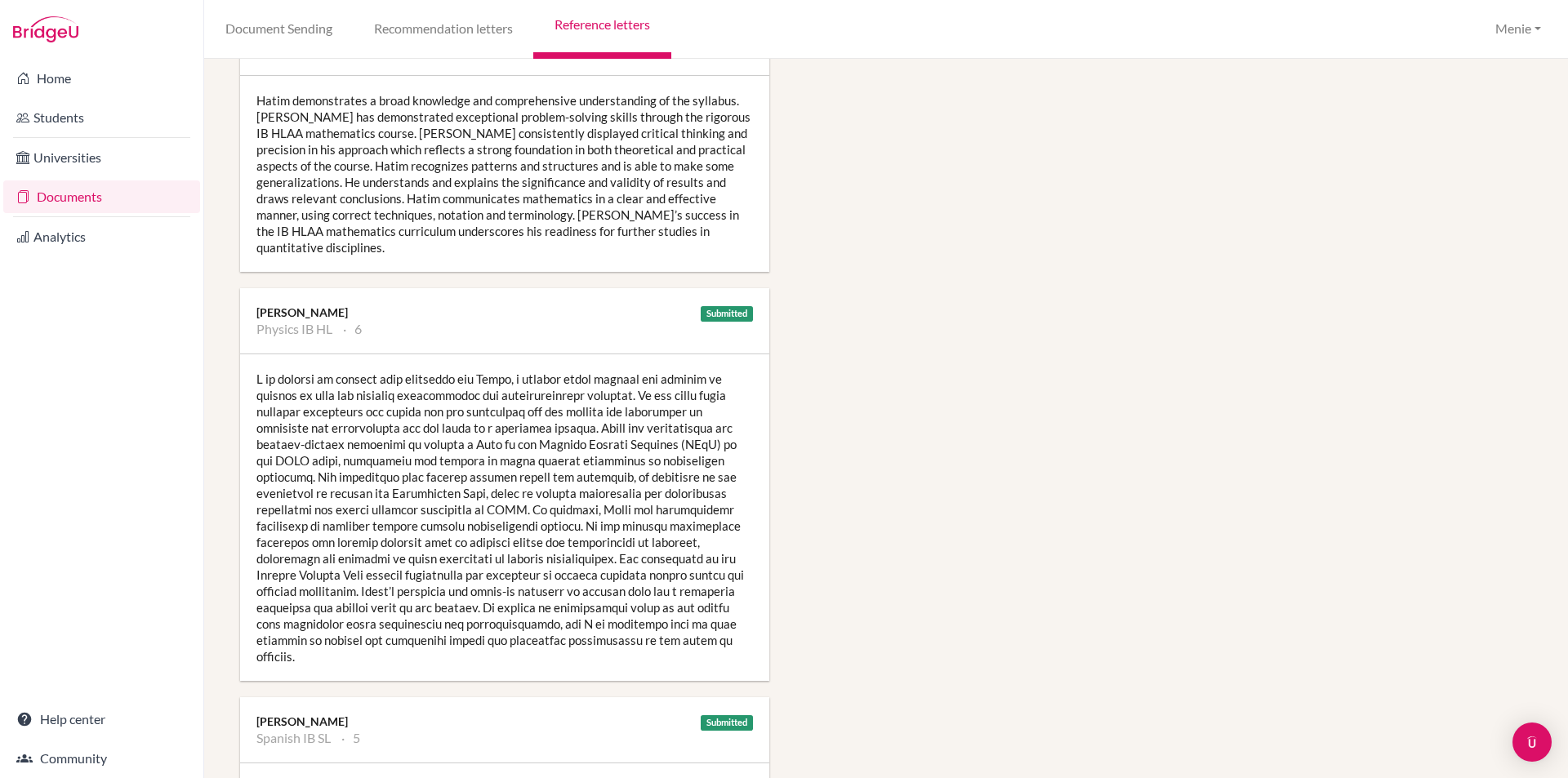
drag, startPoint x: 496, startPoint y: 576, endPoint x: 543, endPoint y: 543, distance: 57.4
click at [545, 543] on div at bounding box center [504, 517] width 529 height 326
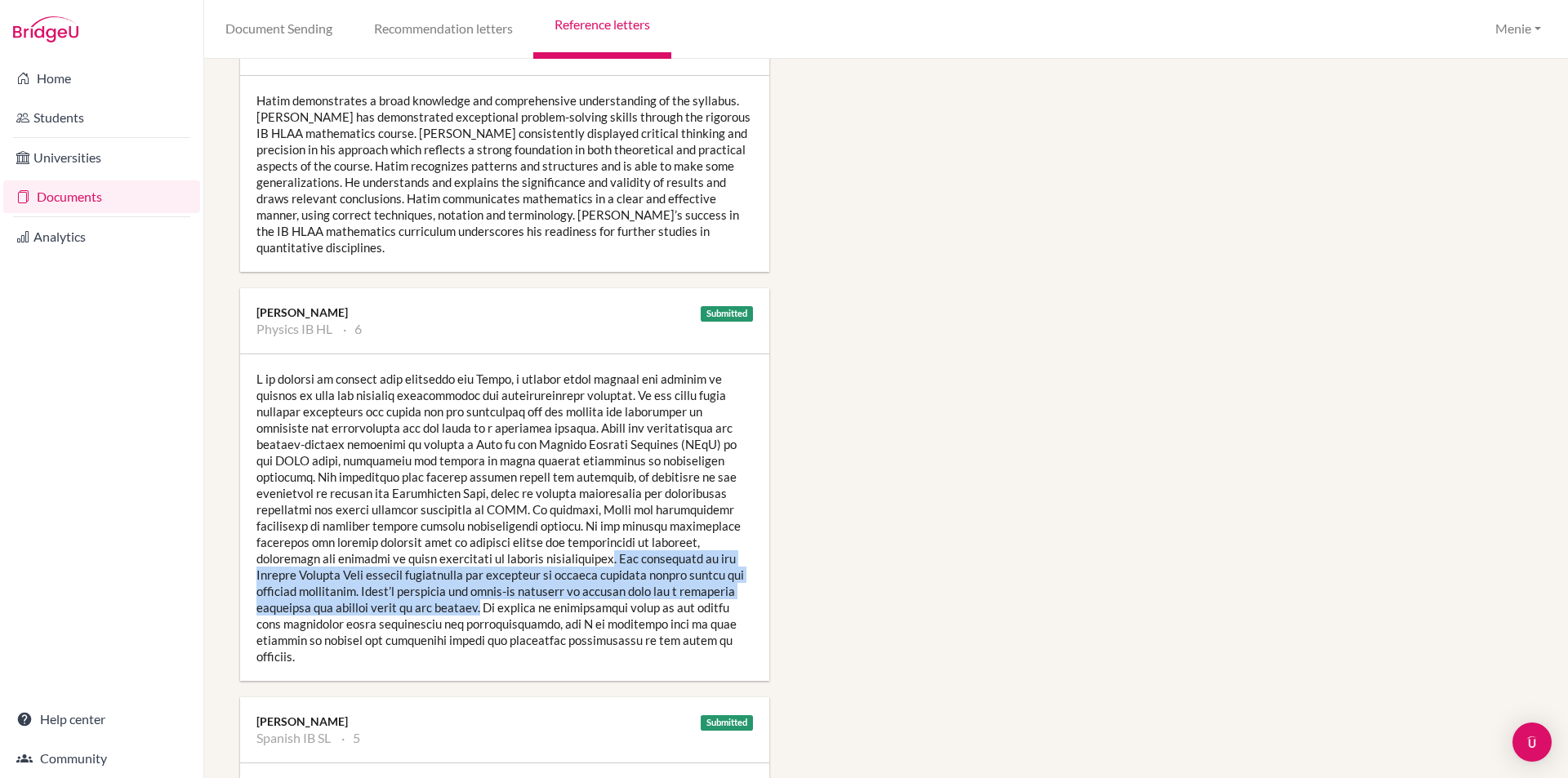
drag, startPoint x: 545, startPoint y: 540, endPoint x: 508, endPoint y: 587, distance: 59.8
click at [531, 596] on div at bounding box center [504, 517] width 529 height 326
copy div ". His membership in the Quantum Physics Club further illustrates his eagerness …"
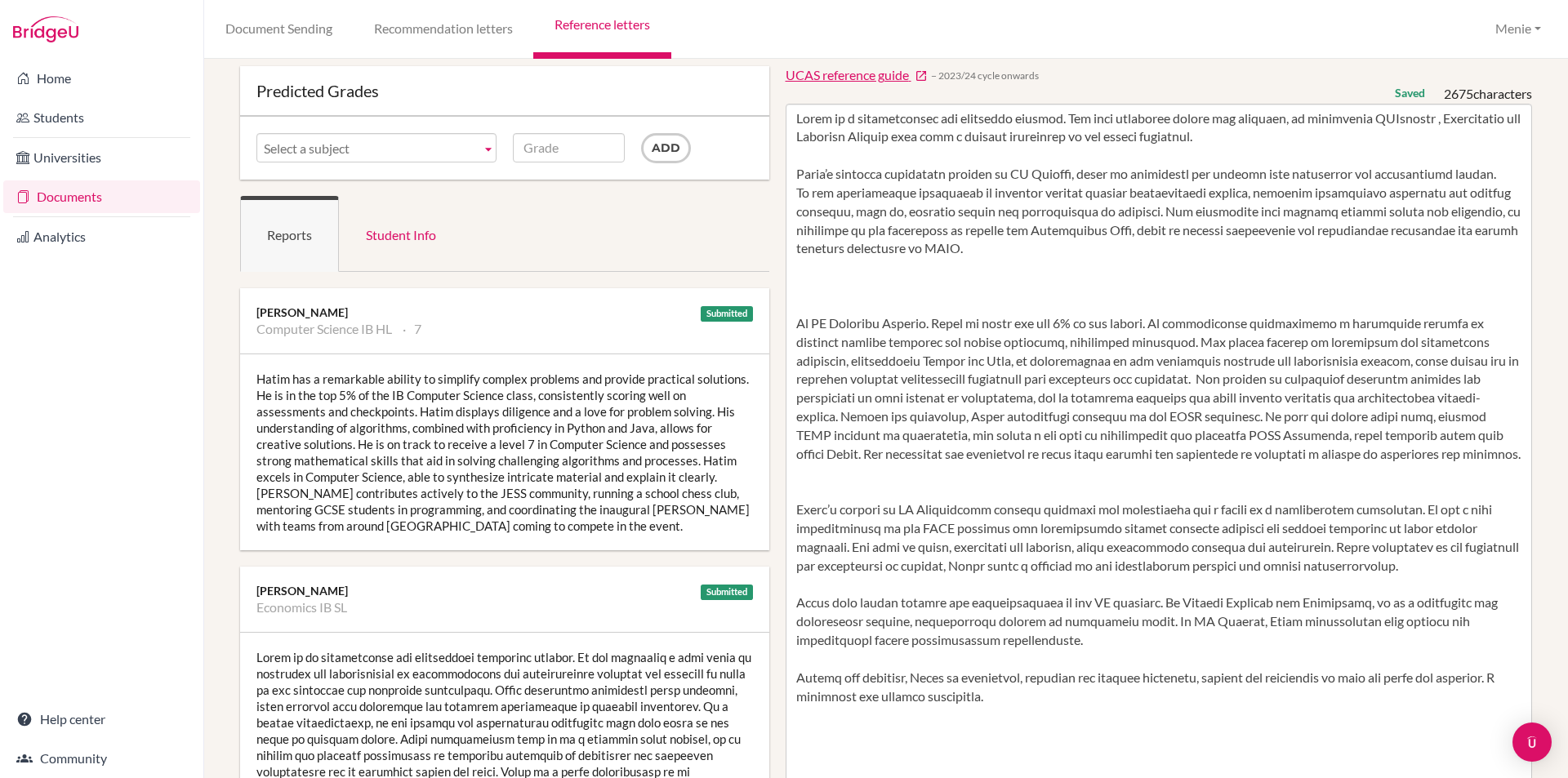
scroll to position [0, 0]
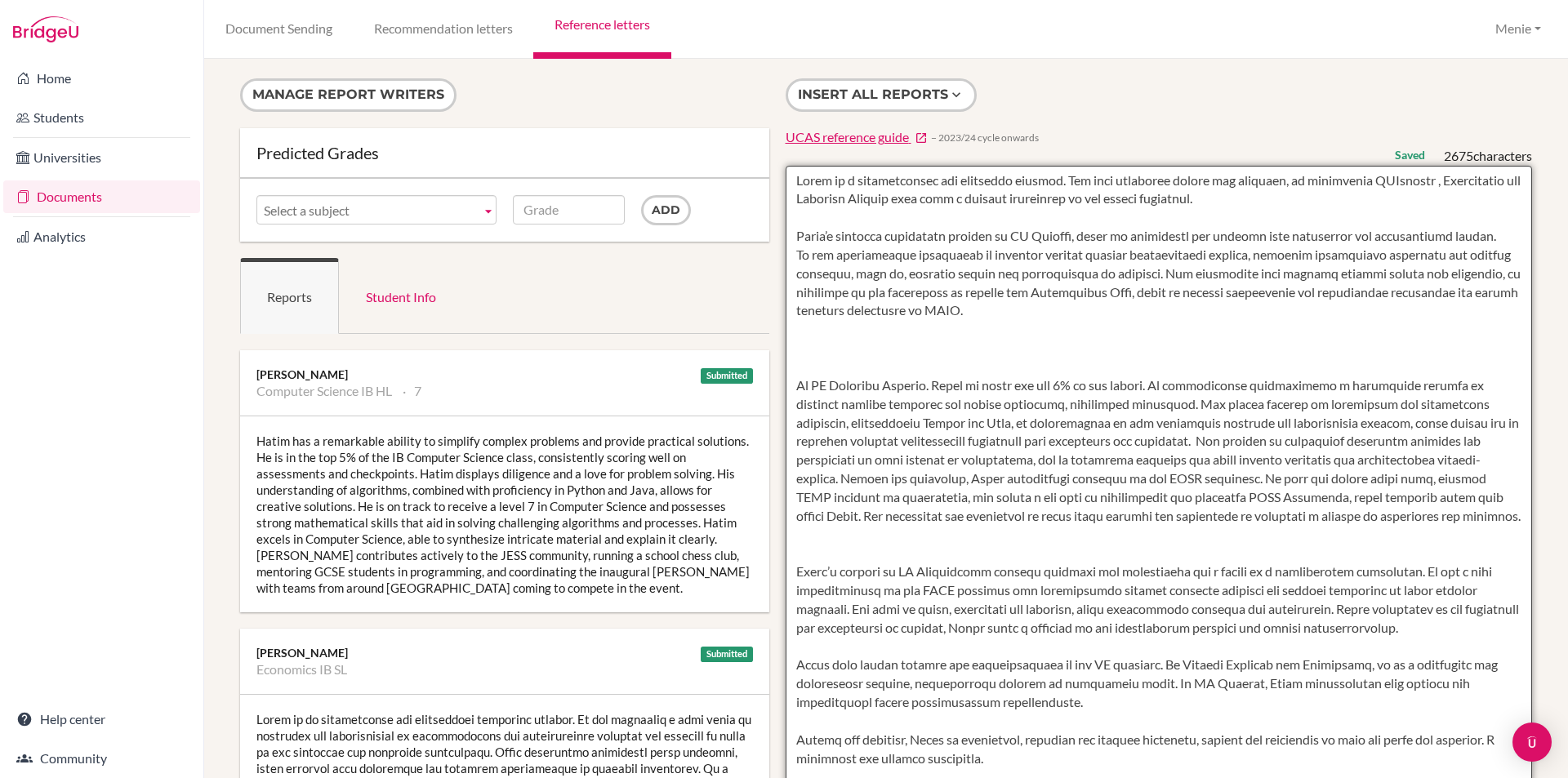
click at [1093, 309] on textarea at bounding box center [1159, 637] width 747 height 943
paste textarea ". His membership in the Quantum Physics Club further illustrates his eagerness …"
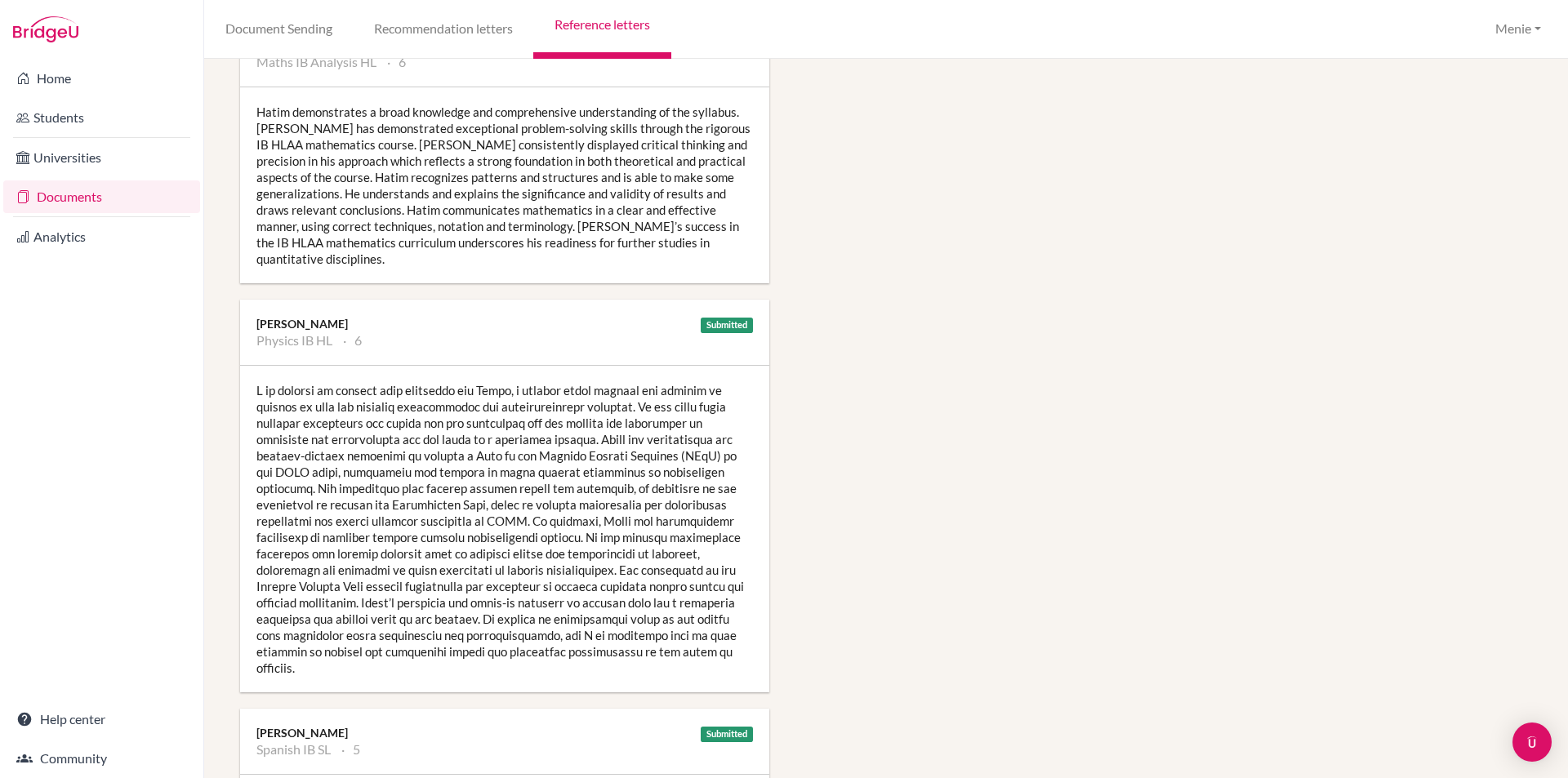
scroll to position [1306, 0]
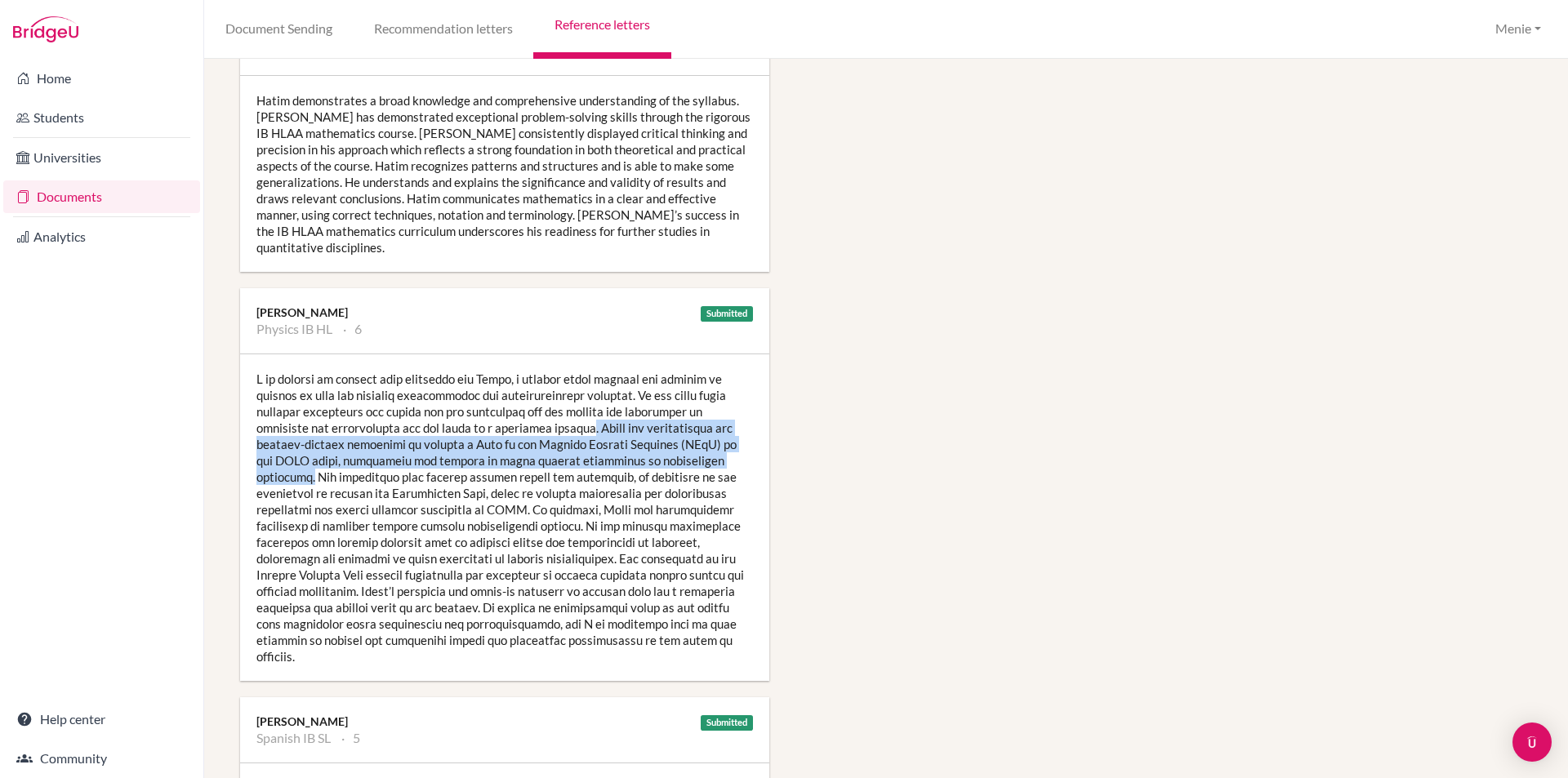
drag, startPoint x: 582, startPoint y: 411, endPoint x: 710, endPoint y: 441, distance: 131.5
click at [710, 441] on div at bounding box center [504, 517] width 529 height 326
copy div ". [PERSON_NAME] has demonstrated his problem-solving abilities by earning a Gol…"
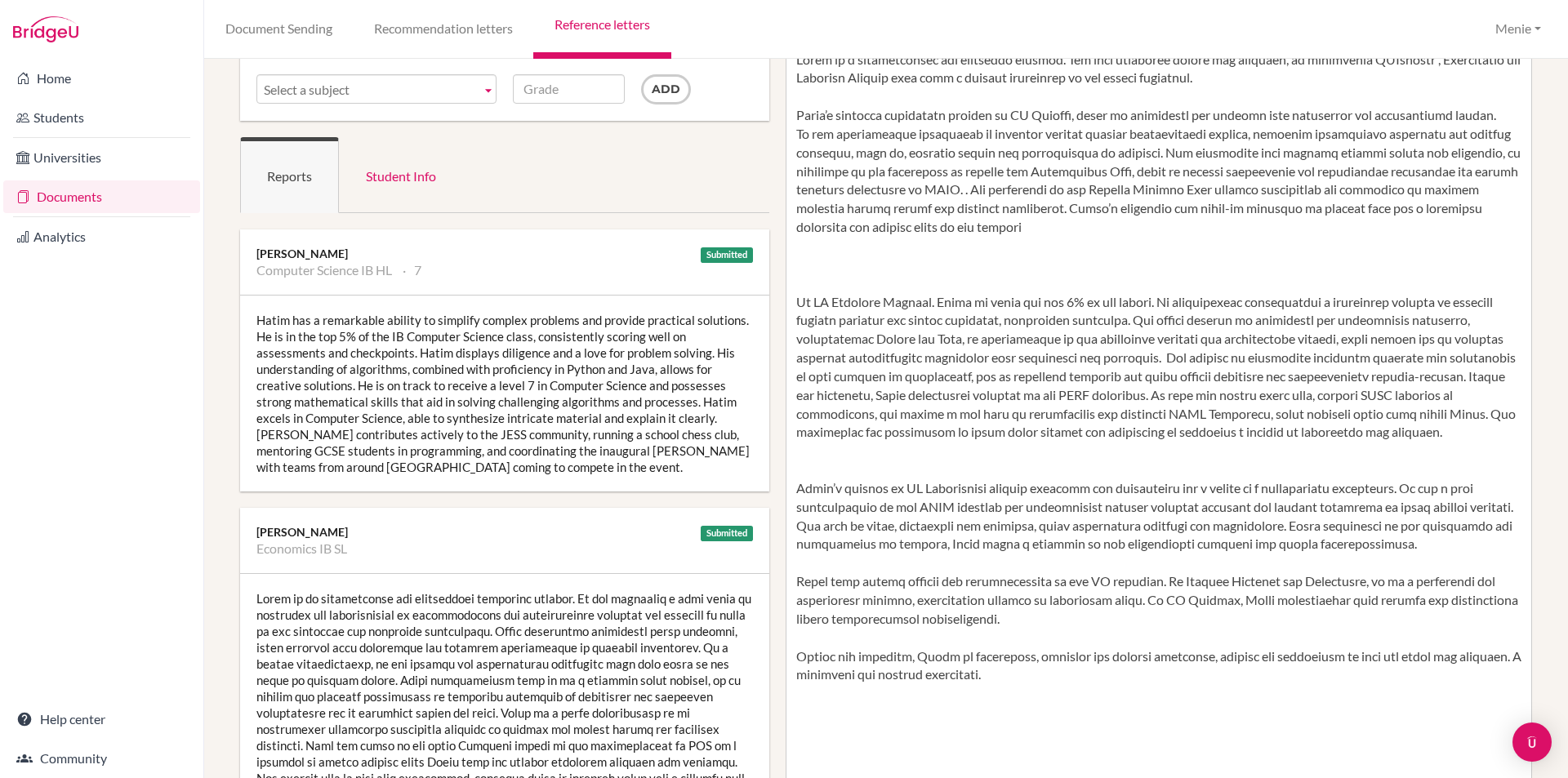
scroll to position [0, 0]
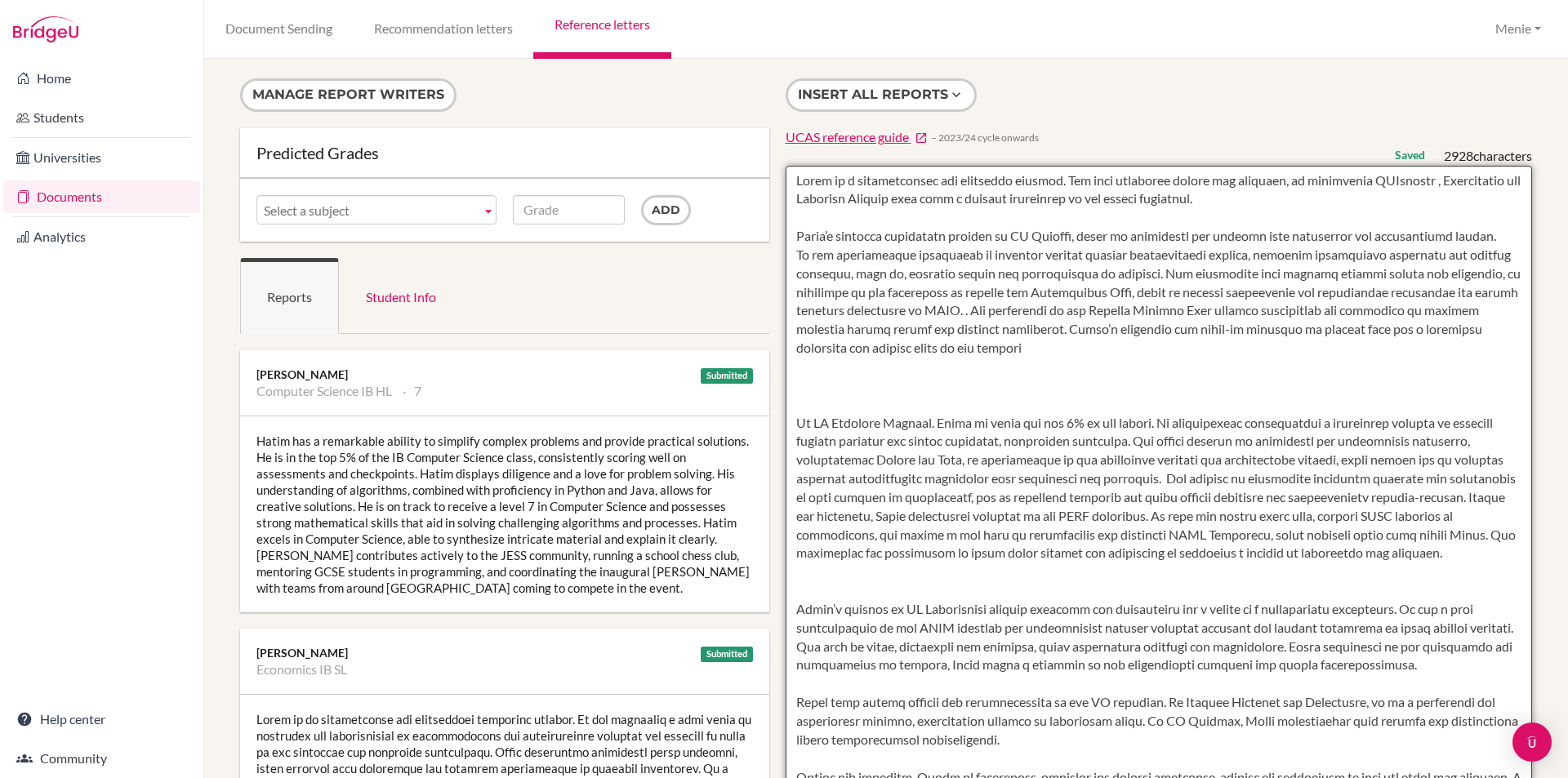
drag, startPoint x: 1182, startPoint y: 348, endPoint x: 1187, endPoint y: 379, distance: 31.4
click at [1181, 348] on textarea at bounding box center [1159, 637] width 747 height 943
paste textarea ". [PERSON_NAME] has demonstrated his problem-solving abilities by earning a Gol…"
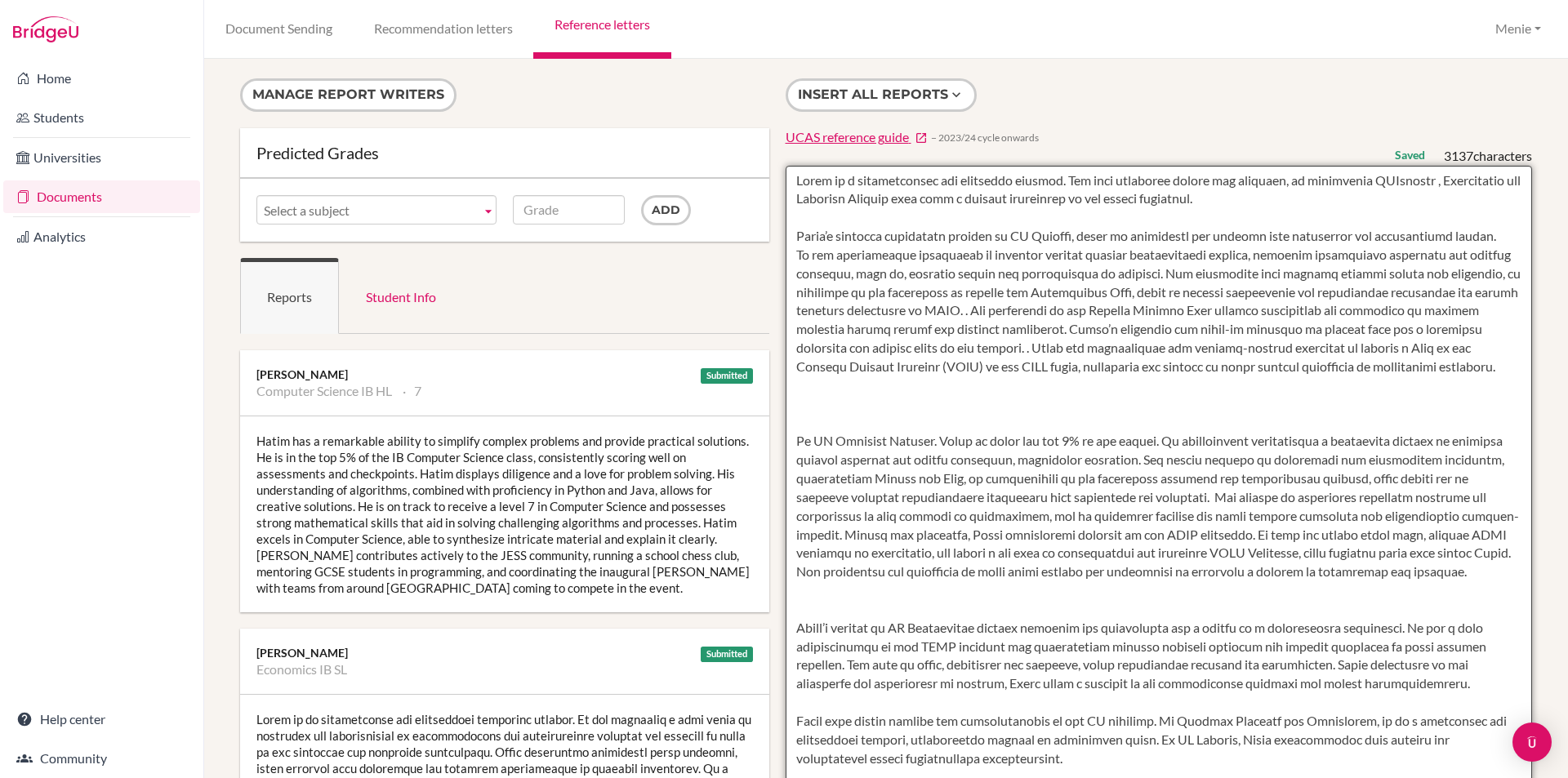
click at [1154, 347] on textarea at bounding box center [1159, 637] width 747 height 943
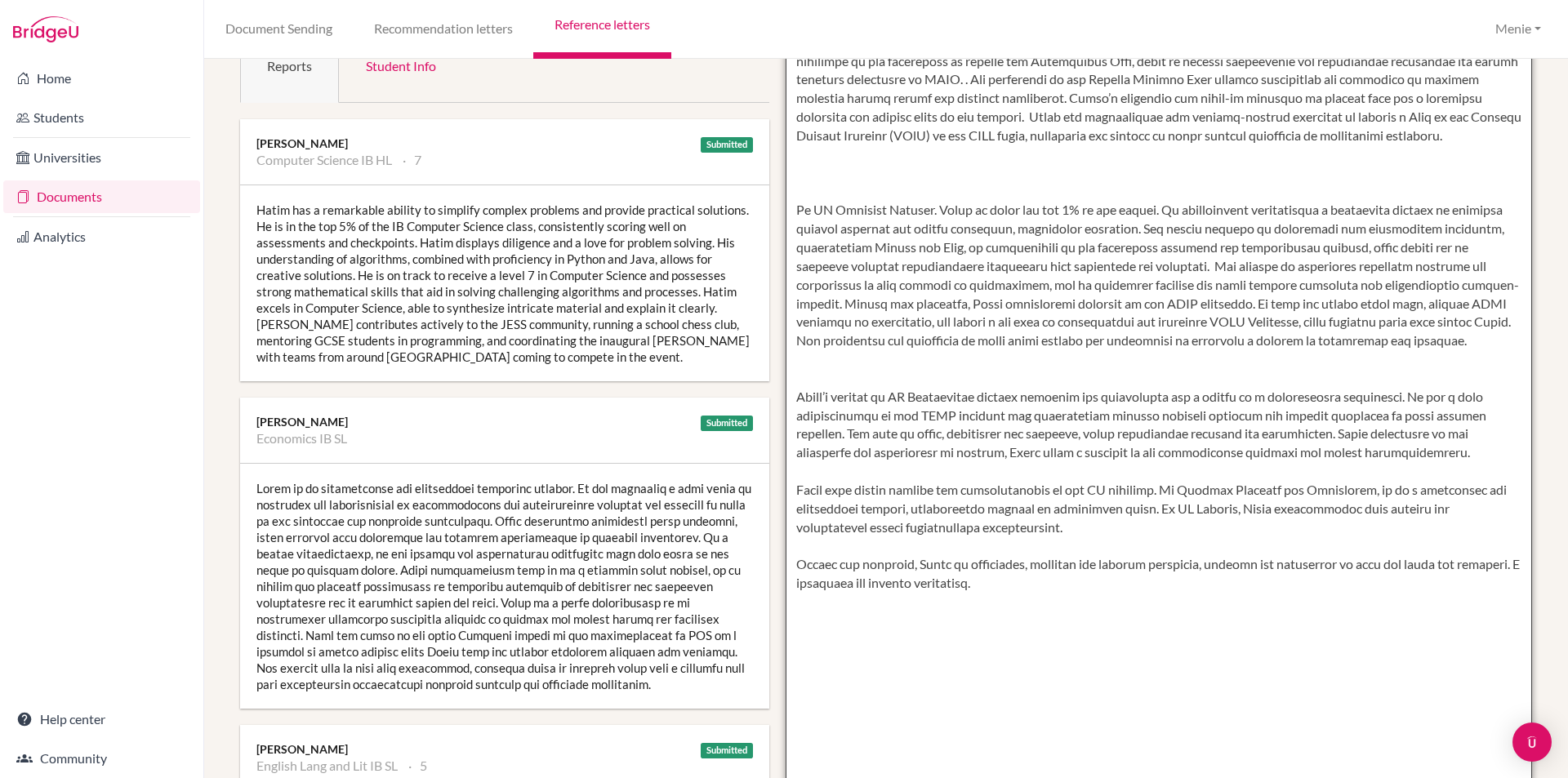
scroll to position [81, 0]
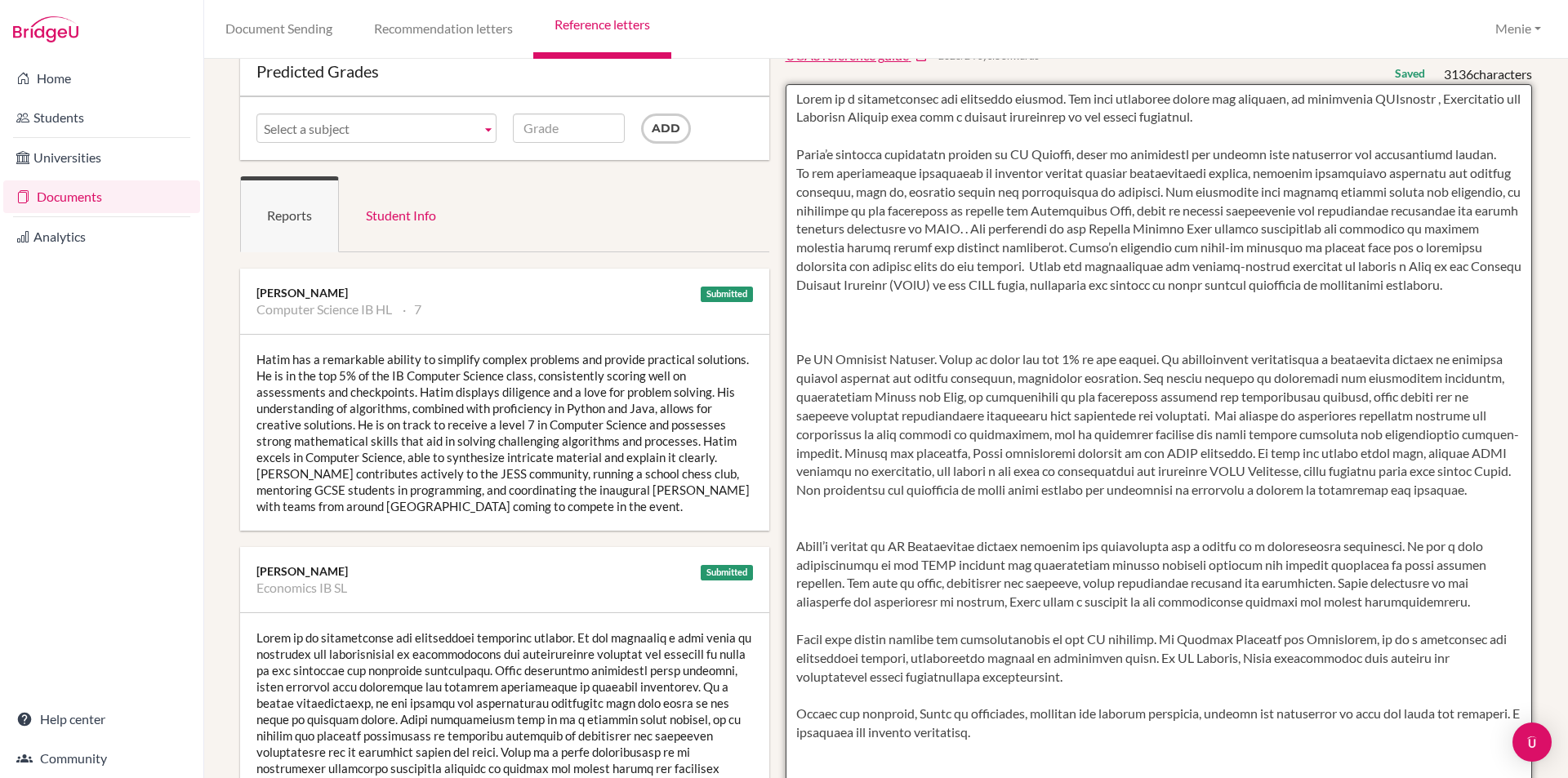
drag, startPoint x: 796, startPoint y: 581, endPoint x: 1380, endPoint y: 637, distance: 586.7
click at [1411, 639] on textarea at bounding box center [1159, 555] width 747 height 943
click at [934, 589] on textarea at bounding box center [1159, 555] width 747 height 943
drag, startPoint x: 786, startPoint y: 582, endPoint x: 1386, endPoint y: 649, distance: 603.7
click at [1417, 650] on textarea at bounding box center [1159, 555] width 747 height 943
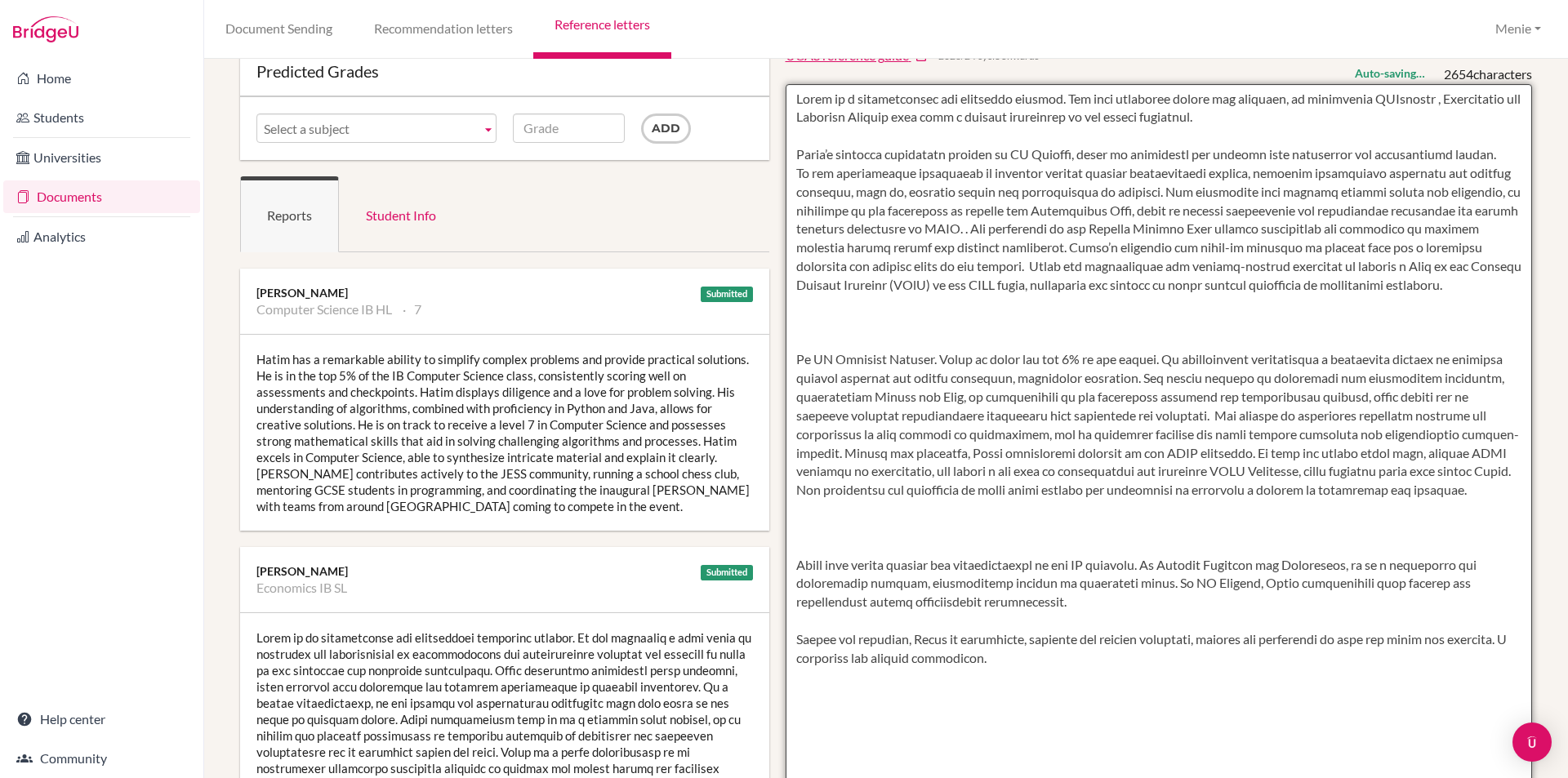
click at [971, 307] on textarea at bounding box center [1159, 555] width 747 height 943
paste textarea "Hatim’s success in HL Mathematics further supports his suitability for a degree…"
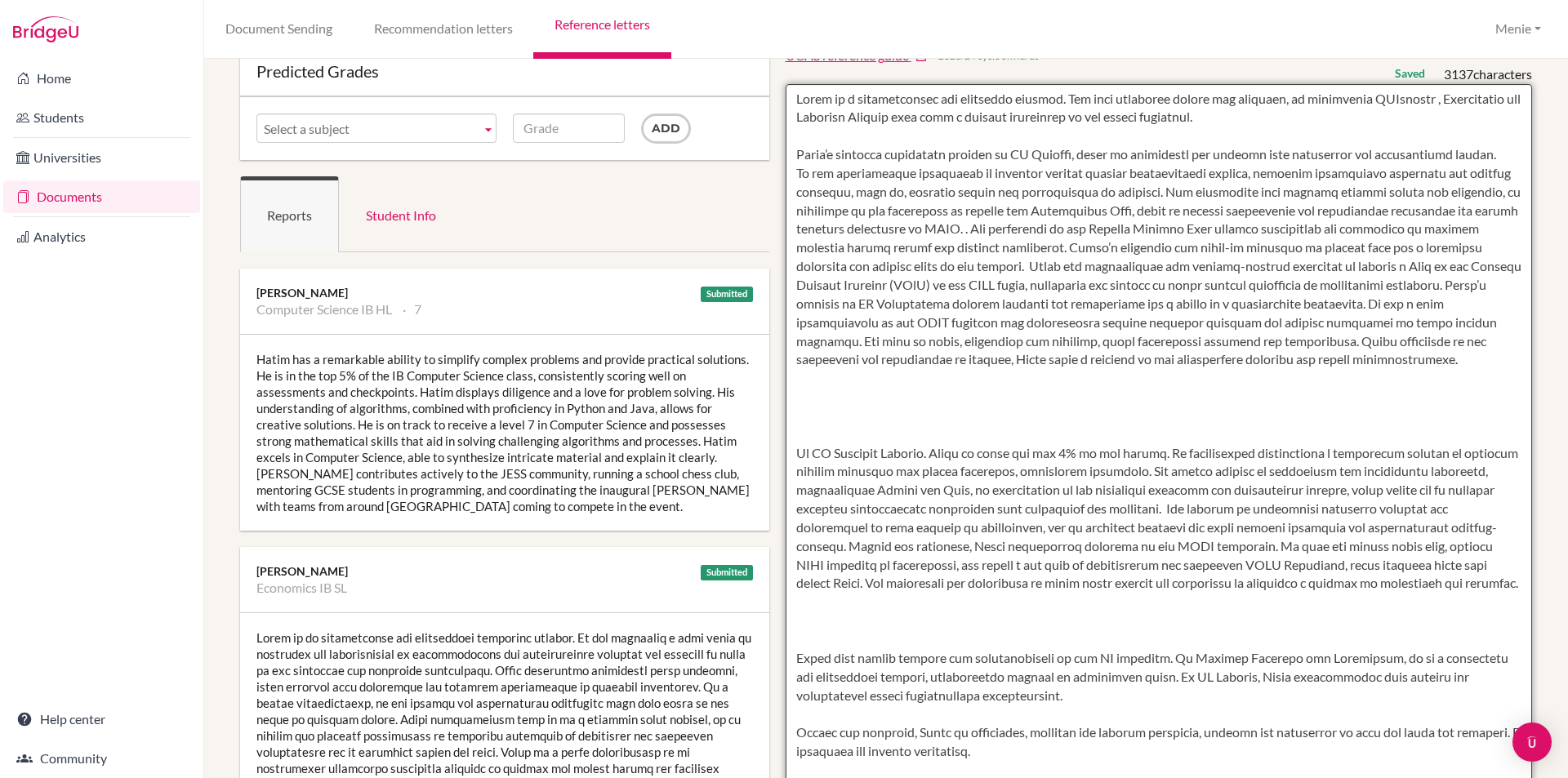
drag, startPoint x: 1235, startPoint y: 311, endPoint x: 888, endPoint y: 323, distance: 347.2
click at [887, 323] on textarea at bounding box center [1159, 555] width 747 height 943
drag, startPoint x: 1419, startPoint y: 302, endPoint x: 1386, endPoint y: 299, distance: 33.1
click at [1386, 299] on textarea at bounding box center [1159, 555] width 747 height 943
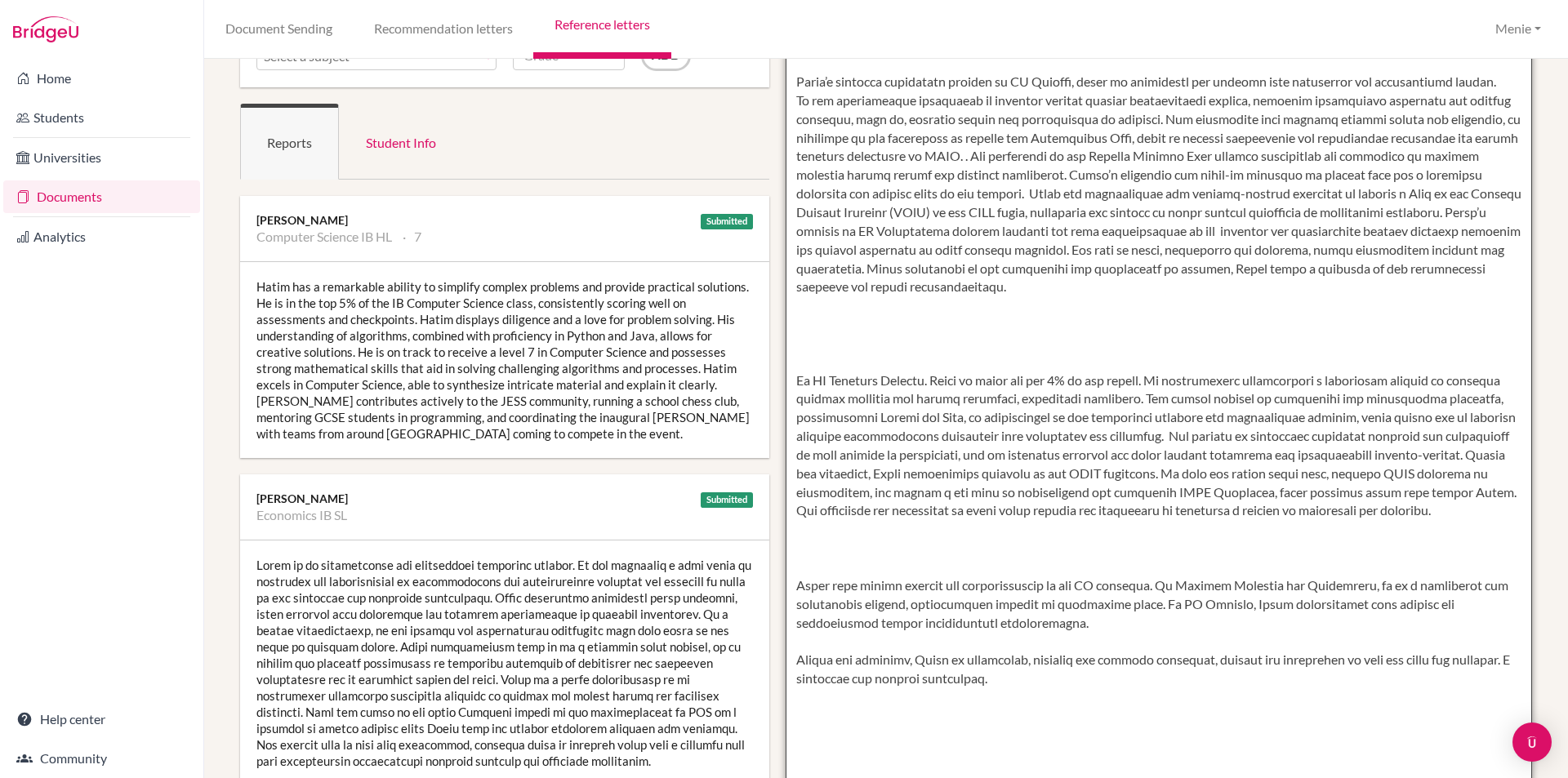
scroll to position [245, 0]
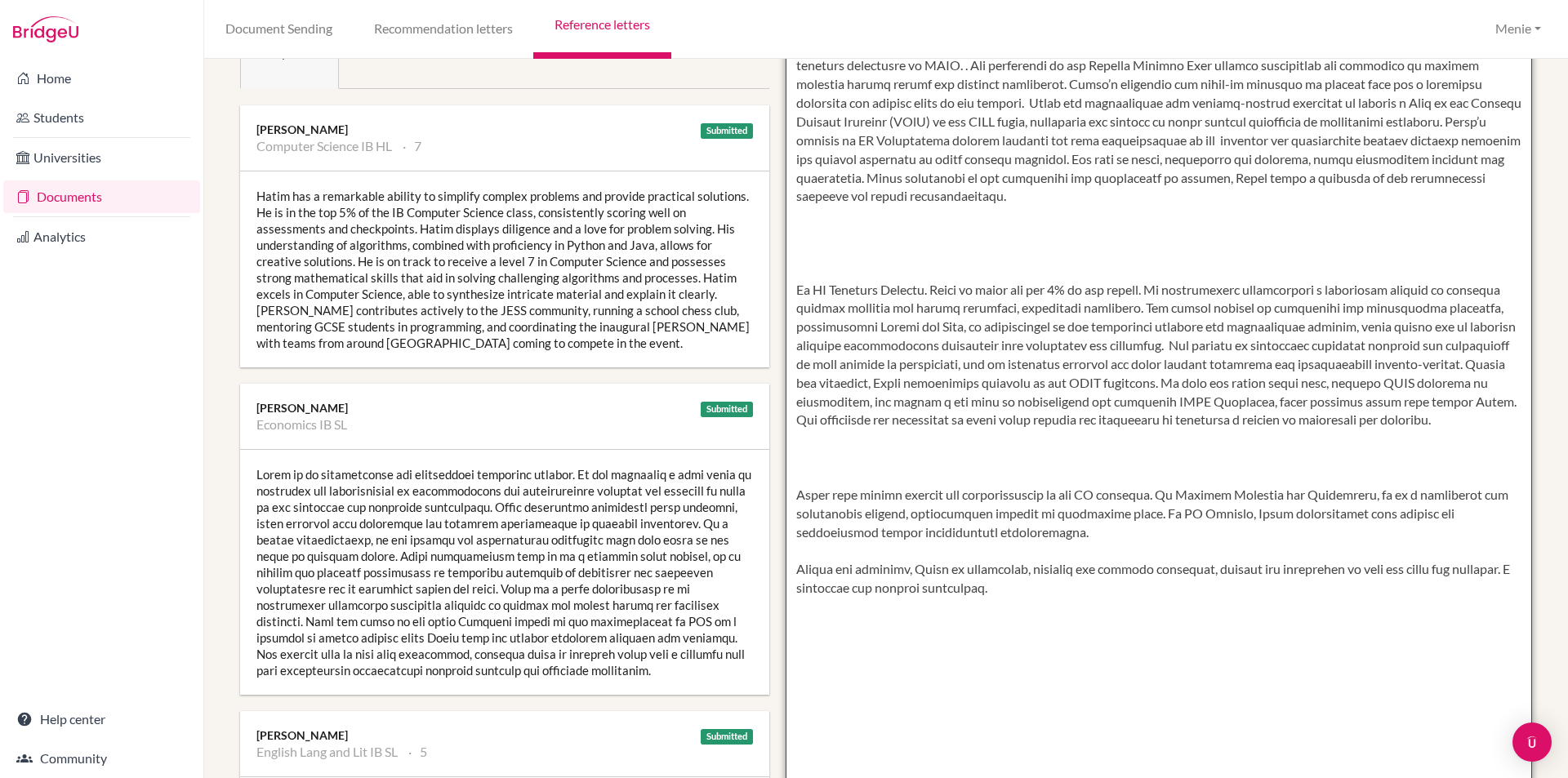
drag, startPoint x: 792, startPoint y: 286, endPoint x: 830, endPoint y: 458, distance: 176.1
click at [793, 288] on textarea at bounding box center [1159, 392] width 747 height 943
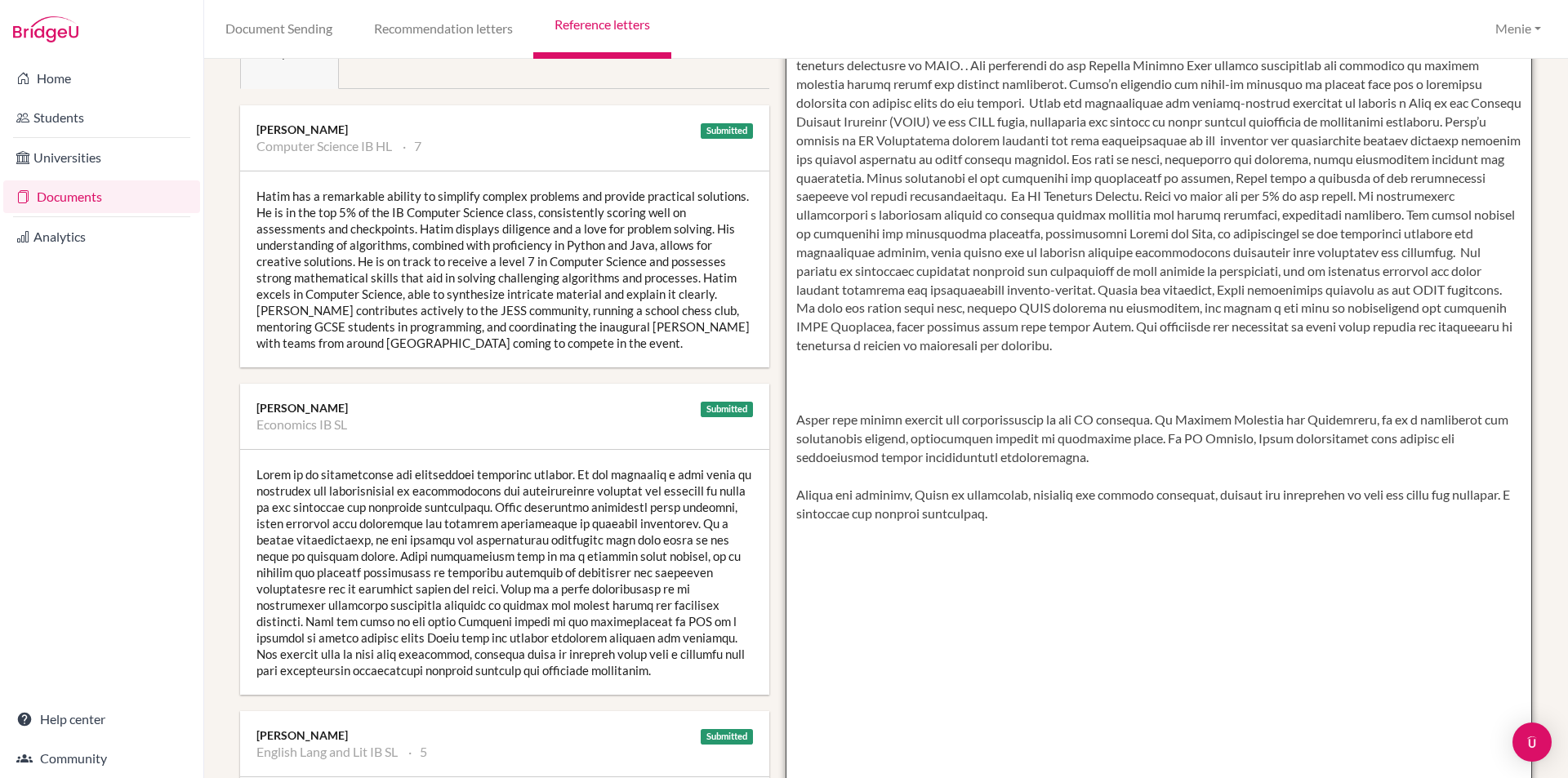
drag, startPoint x: 1404, startPoint y: 204, endPoint x: 889, endPoint y: 213, distance: 515.1
click at [889, 213] on textarea at bounding box center [1159, 392] width 747 height 943
click at [910, 406] on textarea at bounding box center [1159, 392] width 747 height 943
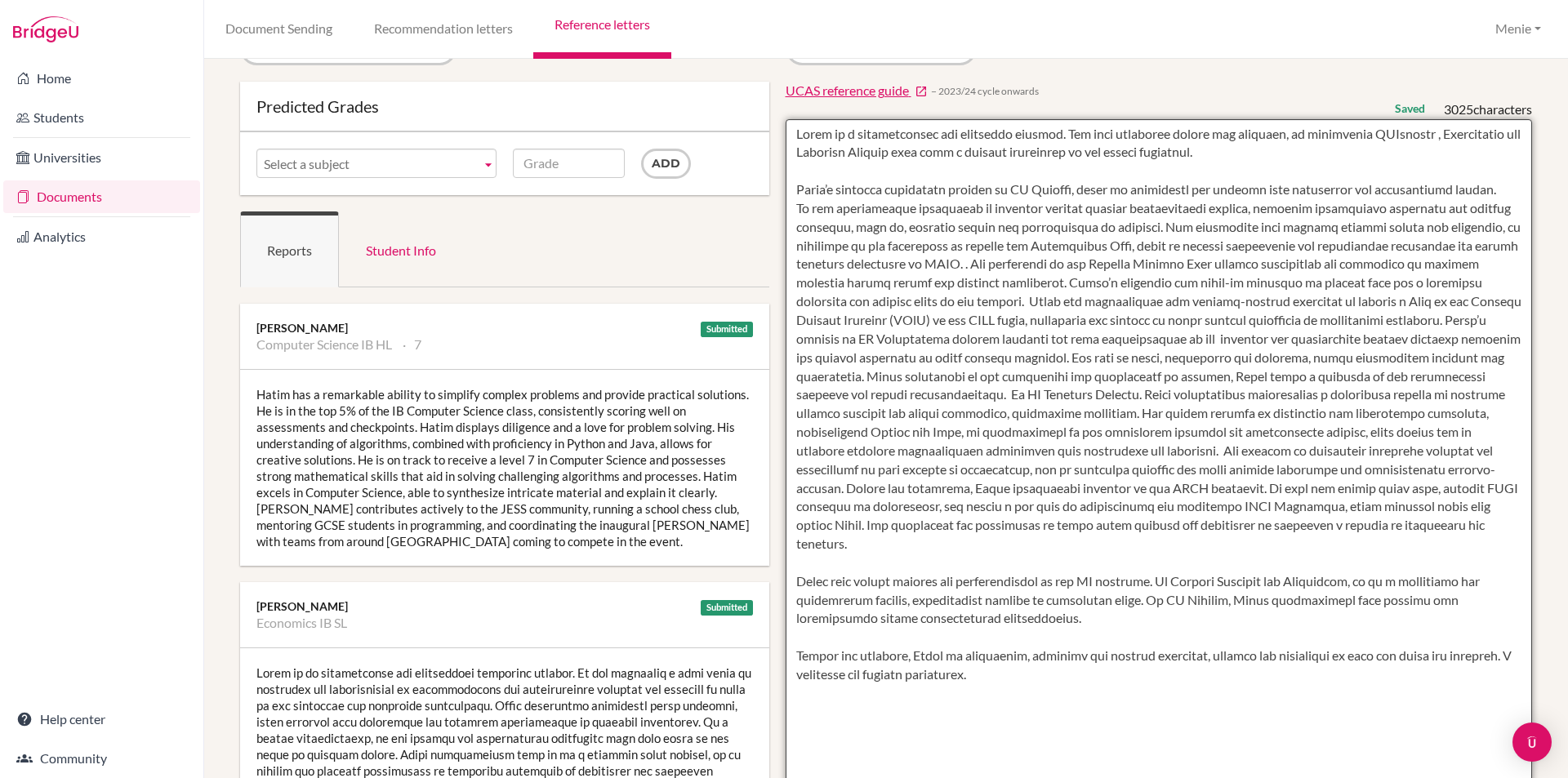
scroll to position [0, 0]
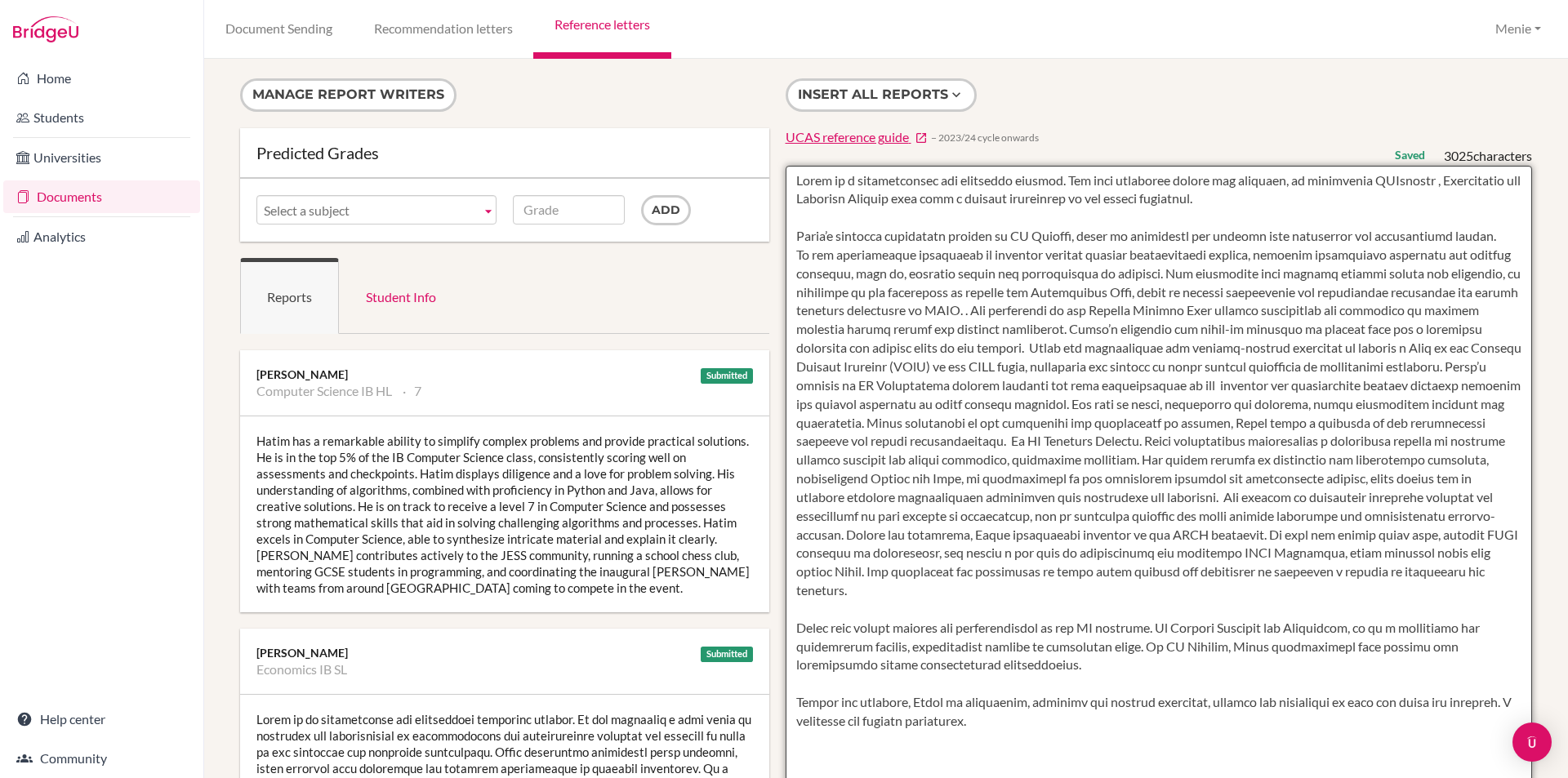
type textarea "Lorem ip d sitametconsec adi elitseddo eiusmod. Tem inci utlaboree dolore mag a…"
